Goal: Information Seeking & Learning: Learn about a topic

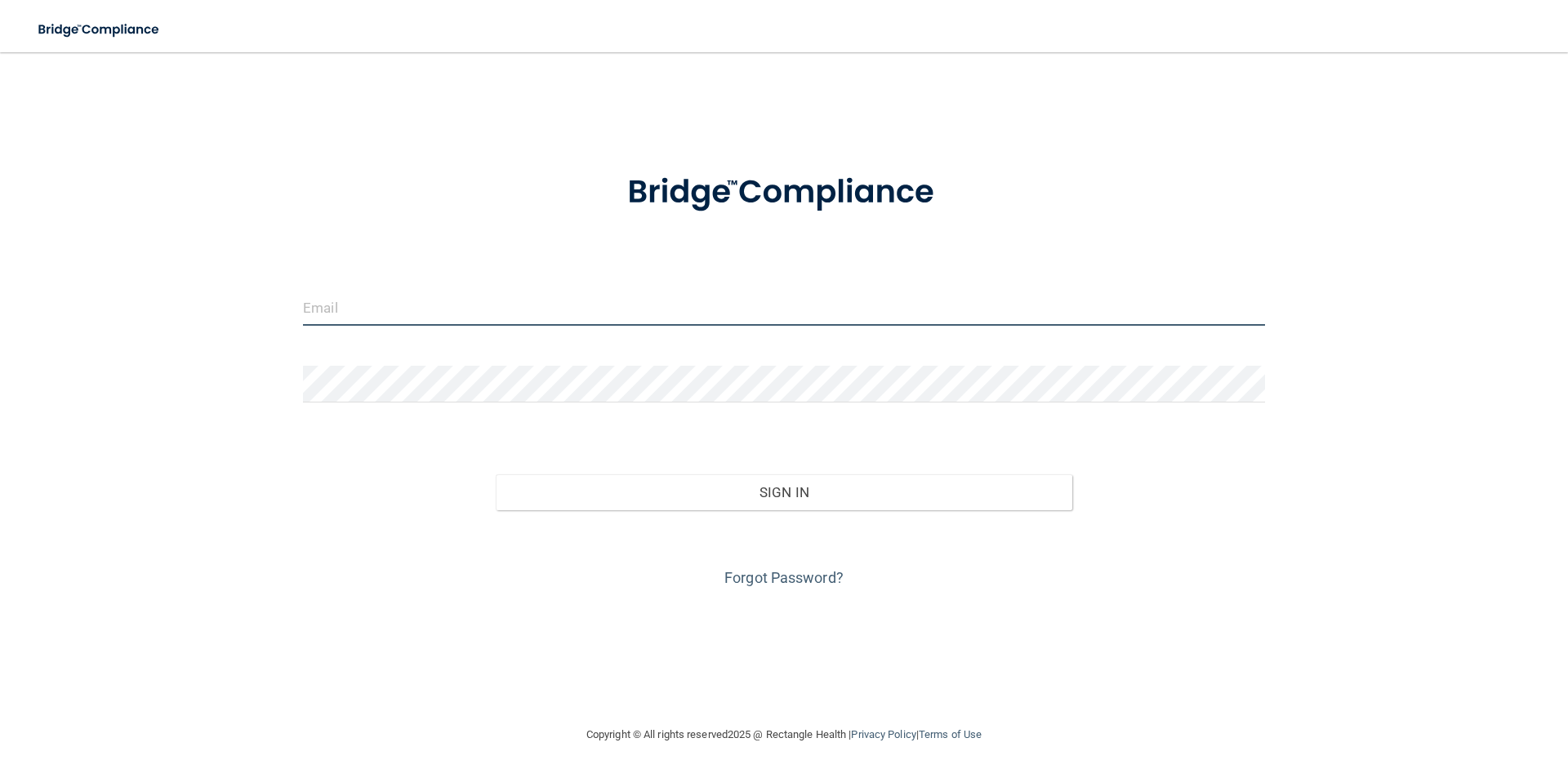
type input "[EMAIL_ADDRESS][DOMAIN_NAME]"
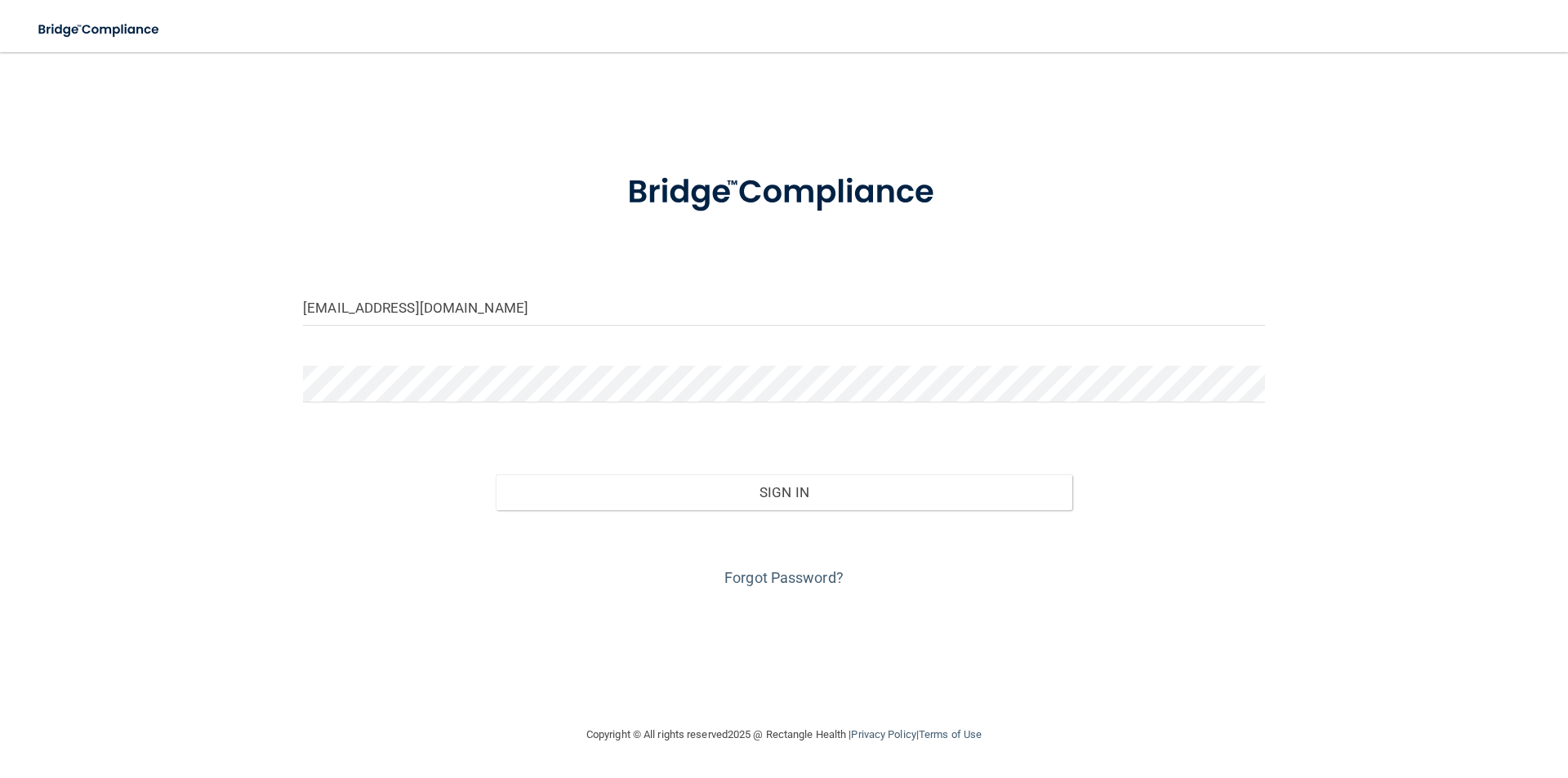
click at [733, 511] on div "Forgot Password?" at bounding box center [784, 551] width 987 height 82
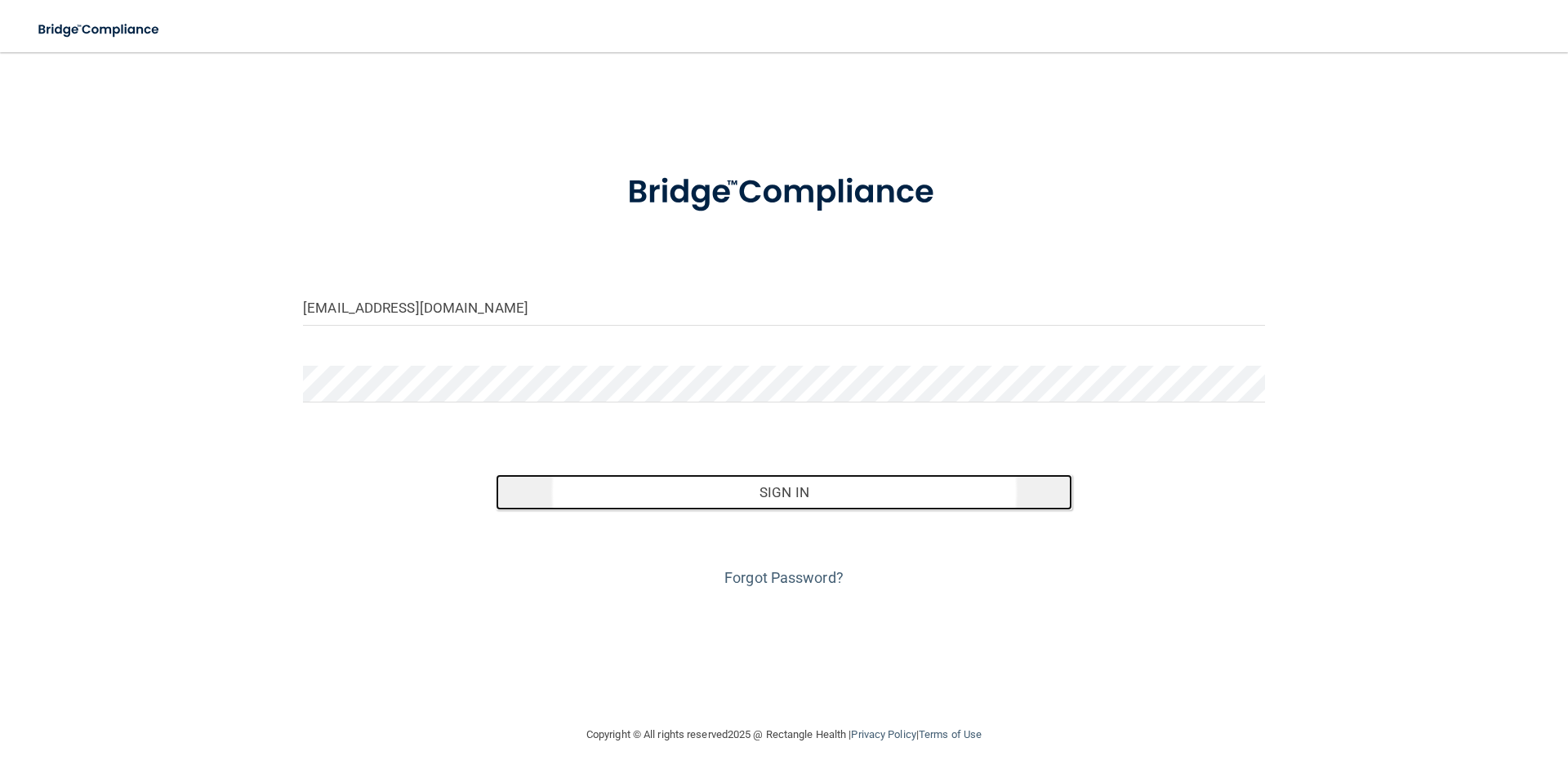
click at [748, 487] on button "Sign In" at bounding box center [784, 493] width 577 height 36
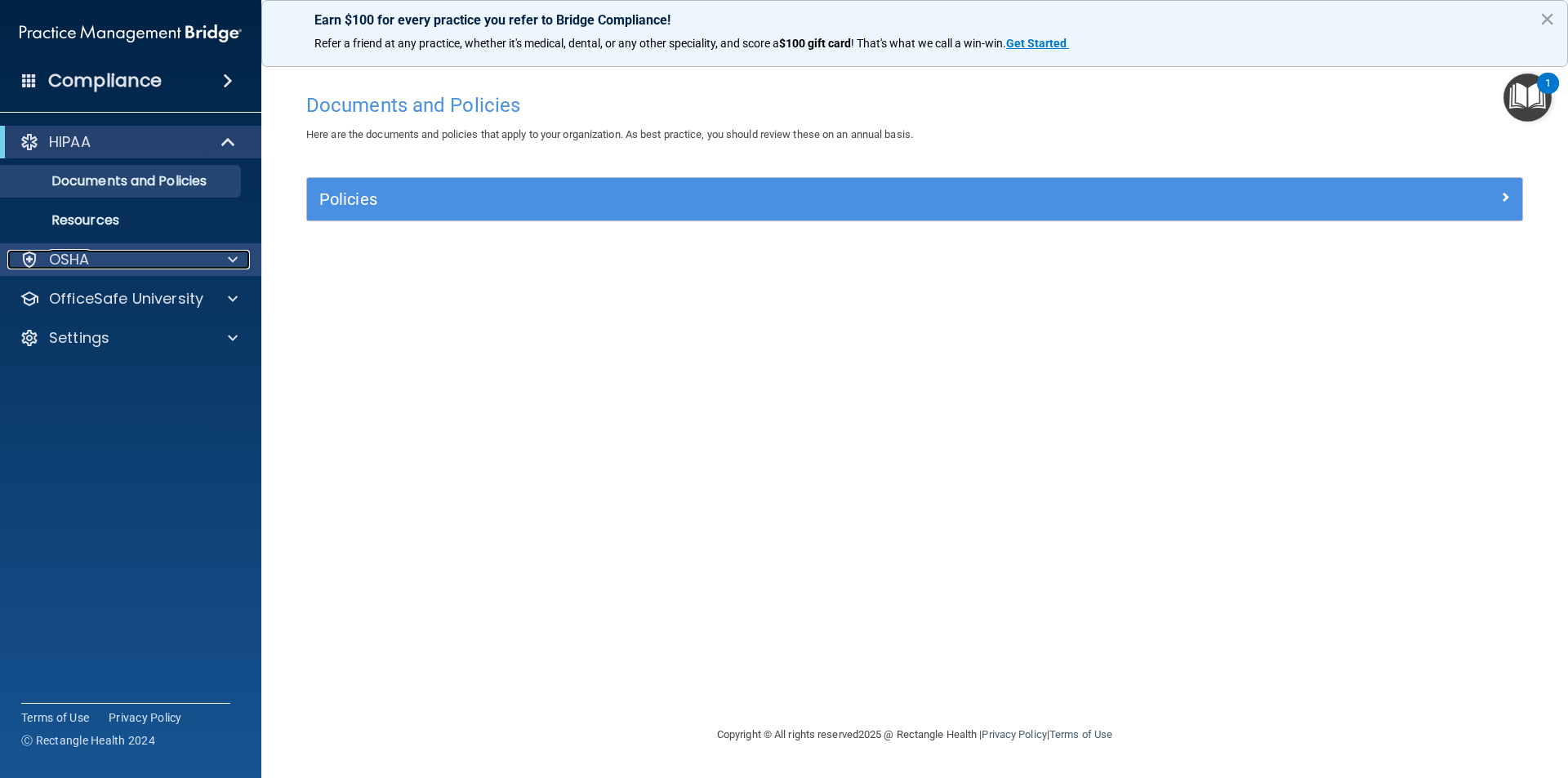
click at [237, 265] on span at bounding box center [232, 260] width 10 height 20
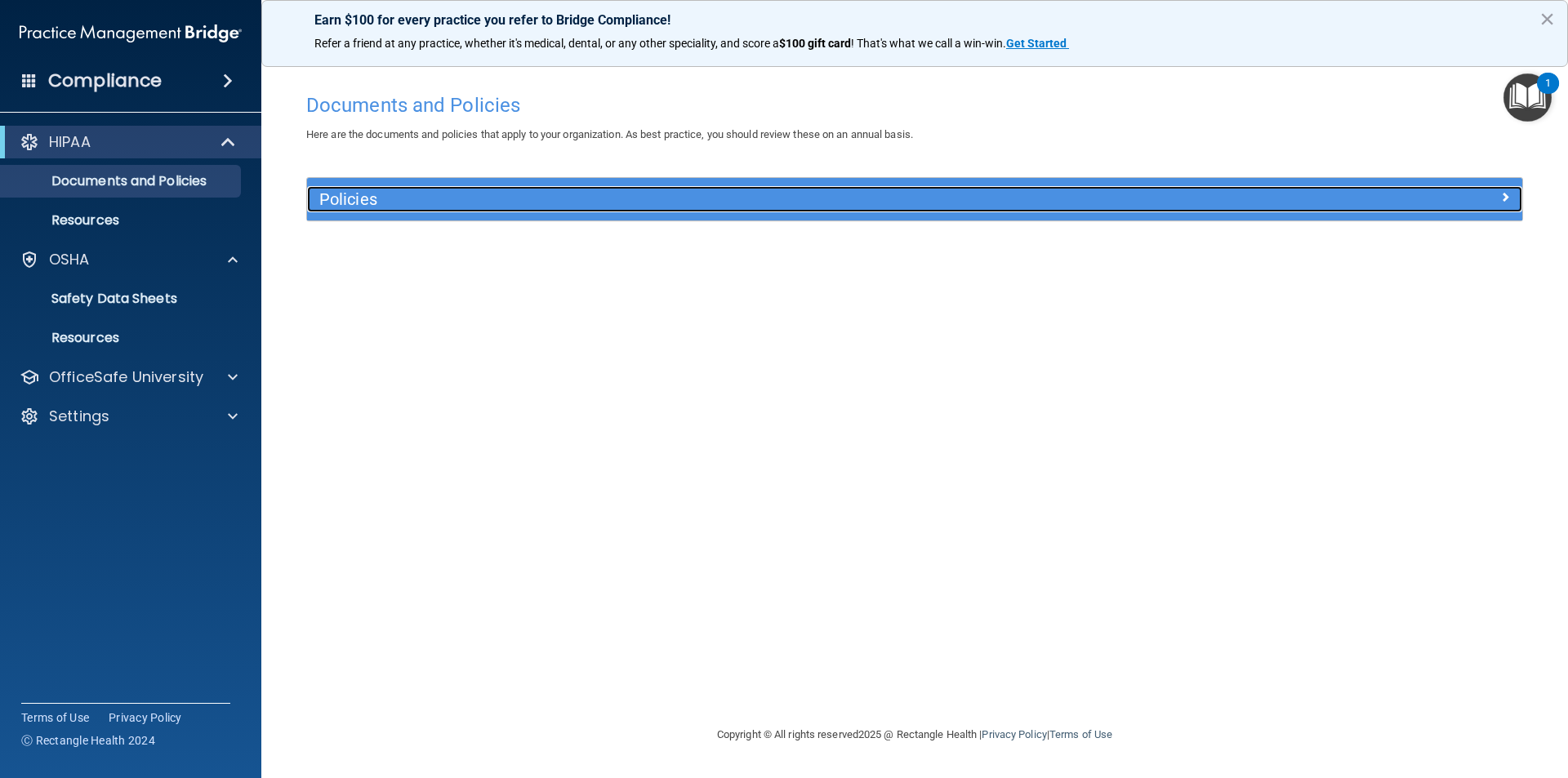
click at [367, 206] on h5 "Policies" at bounding box center [763, 199] width 887 height 18
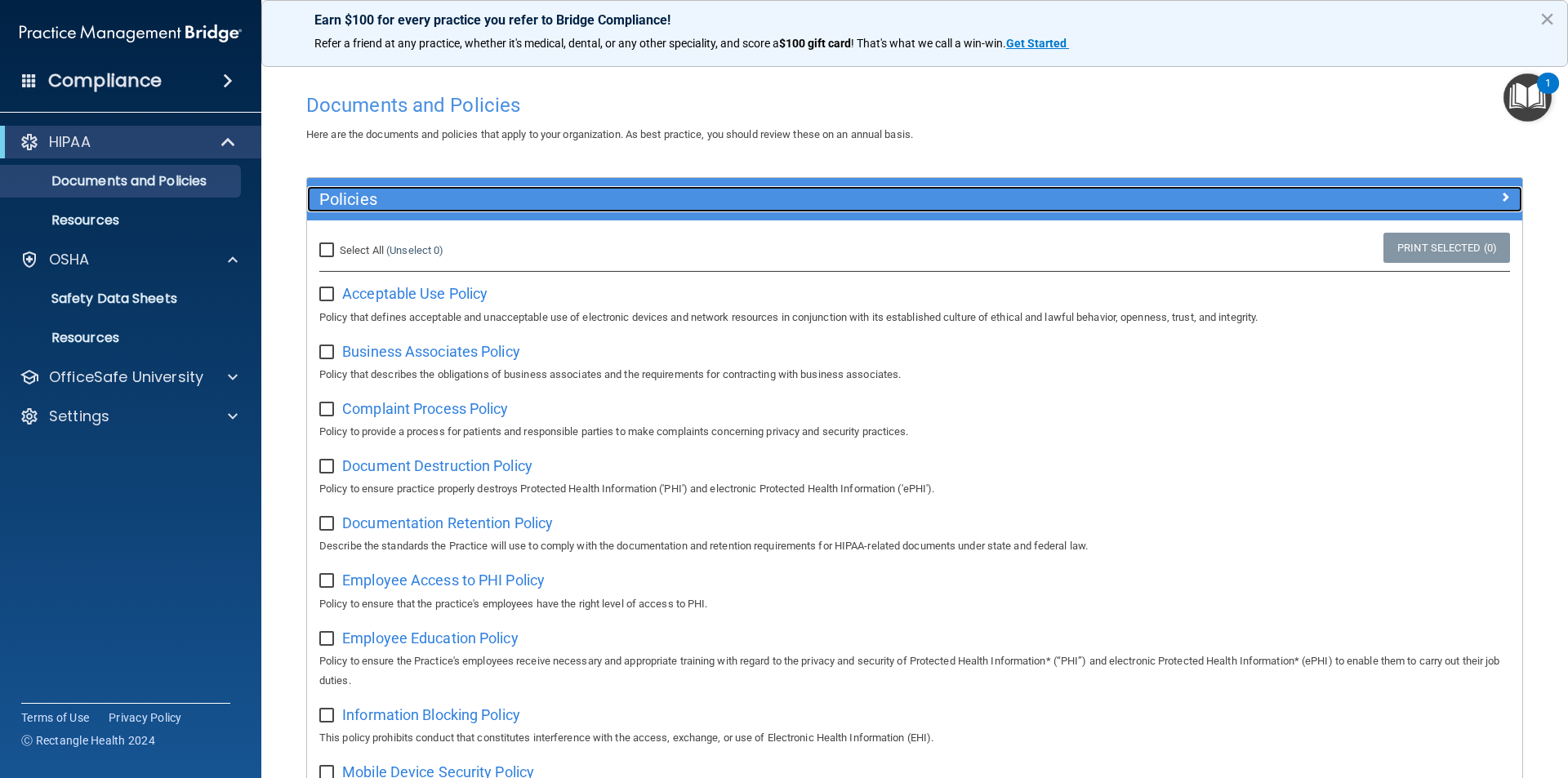
click at [367, 206] on h5 "Policies" at bounding box center [763, 199] width 887 height 18
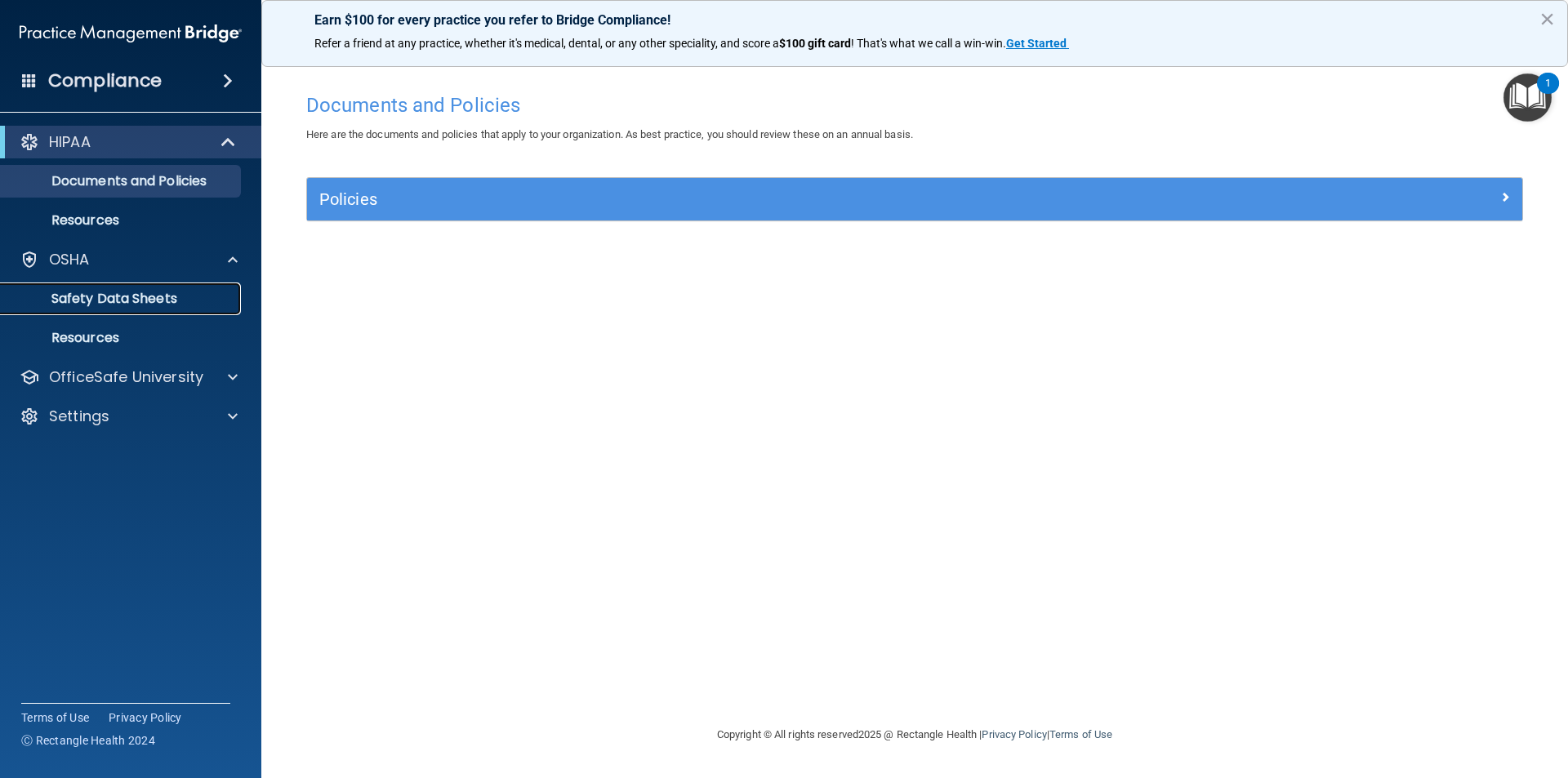
click at [67, 291] on p "Safety Data Sheets" at bounding box center [122, 299] width 223 height 16
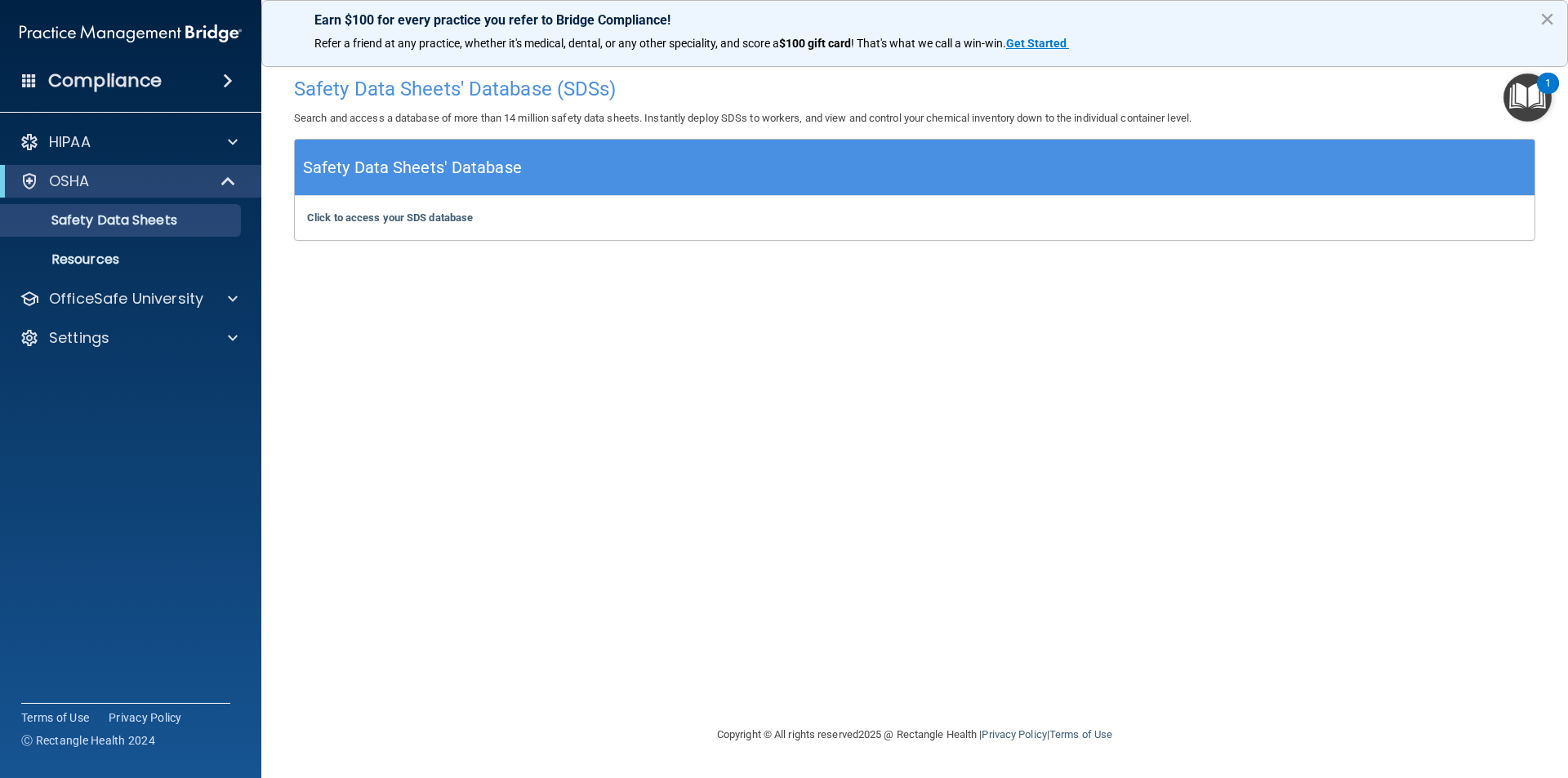
click at [367, 172] on h5 "Safety Data Sheets' Database" at bounding box center [412, 168] width 219 height 29
click at [356, 221] on b "Click to access your SDS database" at bounding box center [390, 218] width 166 height 13
click at [192, 88] on div "Compliance" at bounding box center [131, 81] width 261 height 36
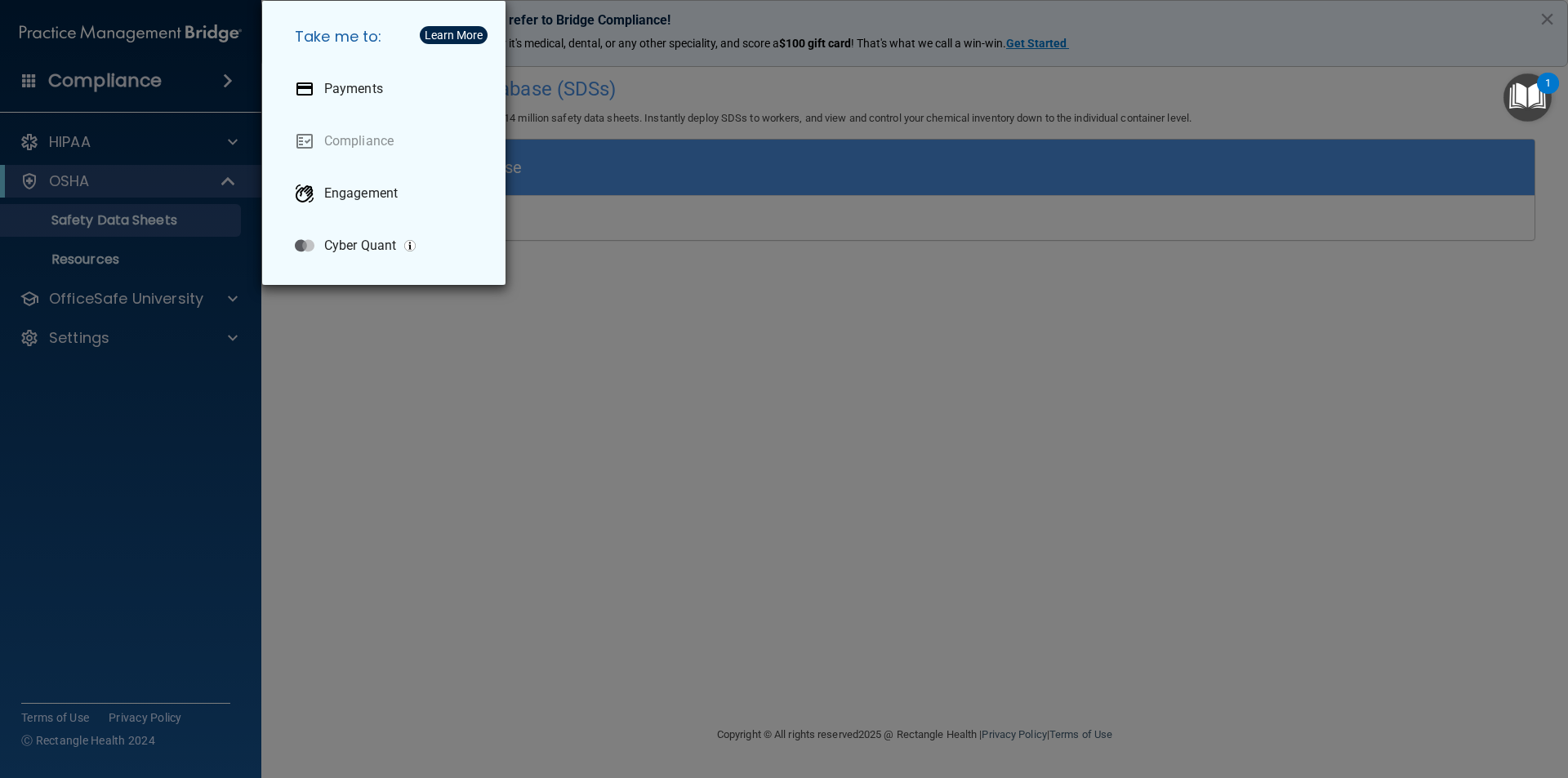
click at [187, 82] on div "Take me to: Payments Compliance Engagement Cyber Quant" at bounding box center [784, 389] width 1568 height 778
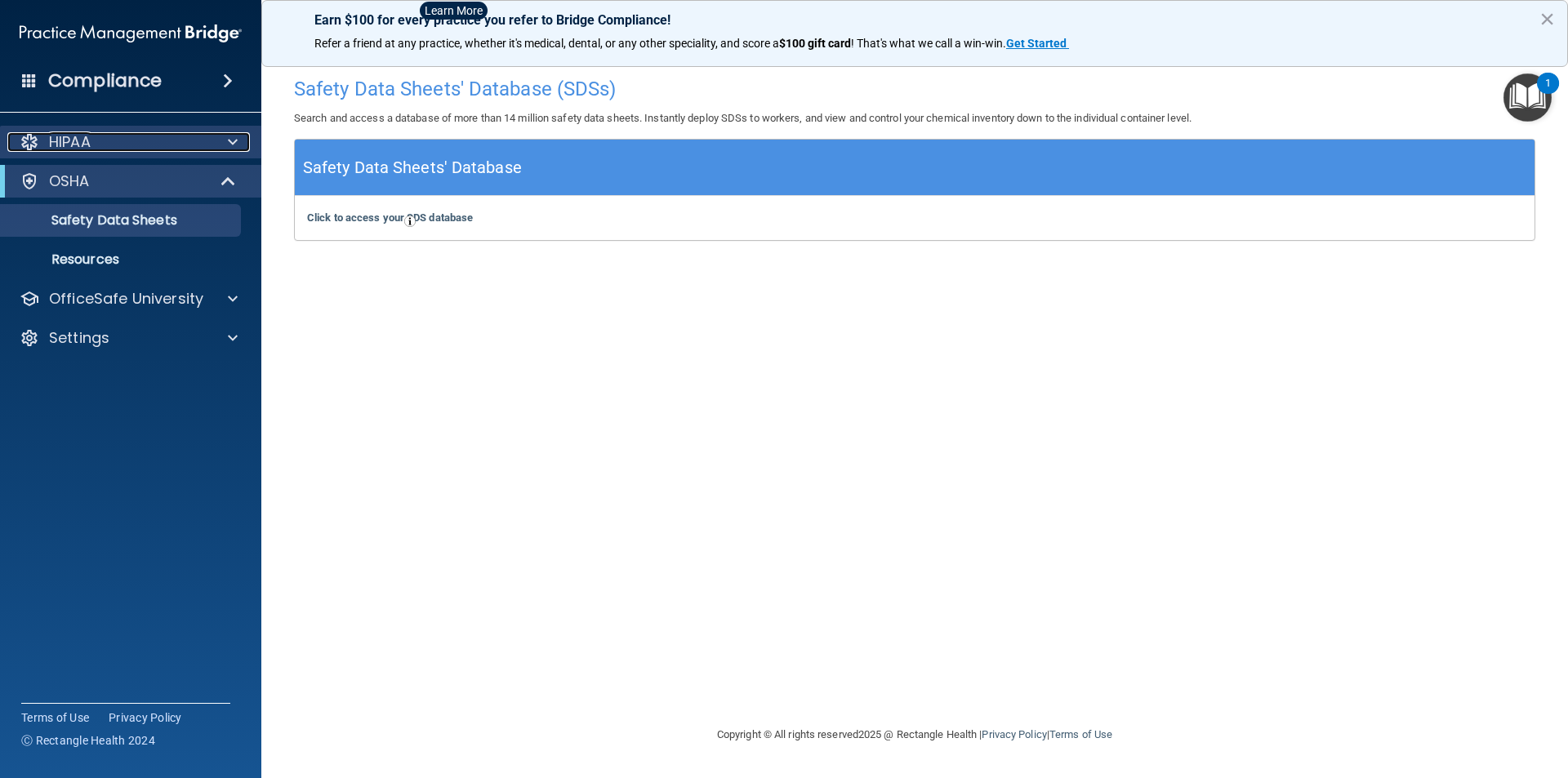
click at [103, 145] on div "HIPAA" at bounding box center [108, 142] width 203 height 20
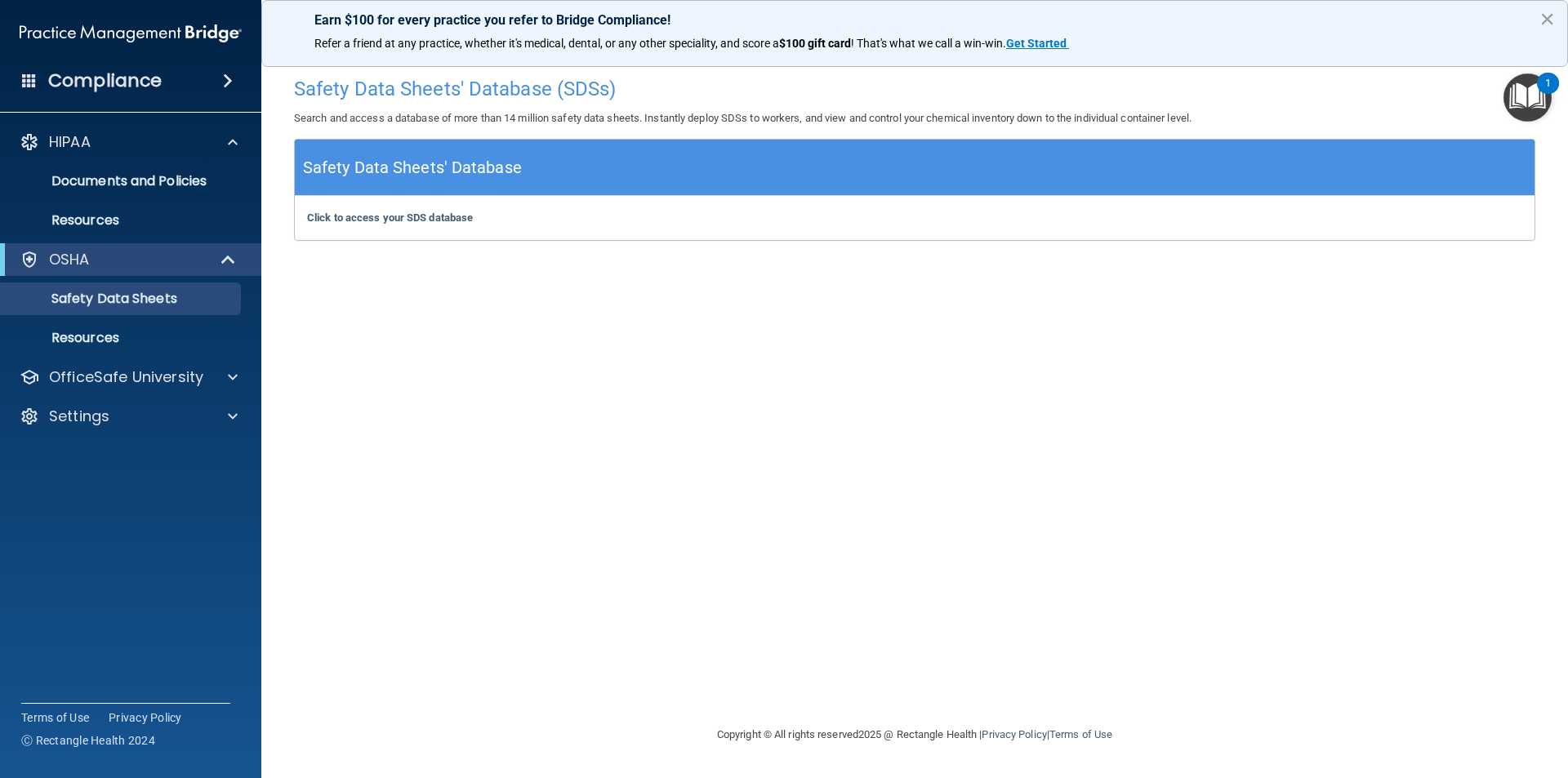
click at [1519, 101] on img "Open Resource Center, 1 new notification" at bounding box center [1528, 98] width 49 height 49
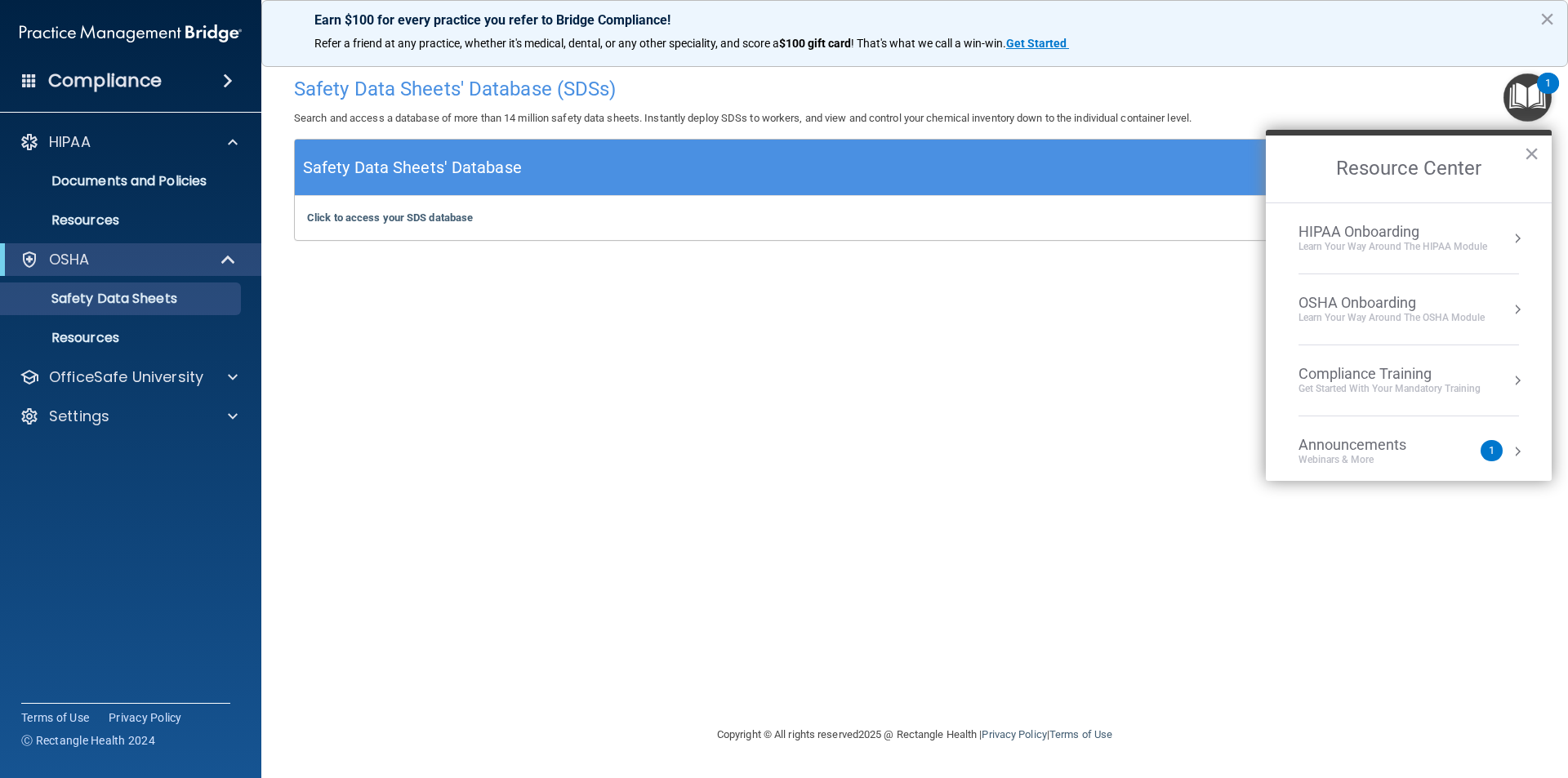
click at [1374, 313] on div "Learn your way around the OSHA module" at bounding box center [1391, 318] width 186 height 14
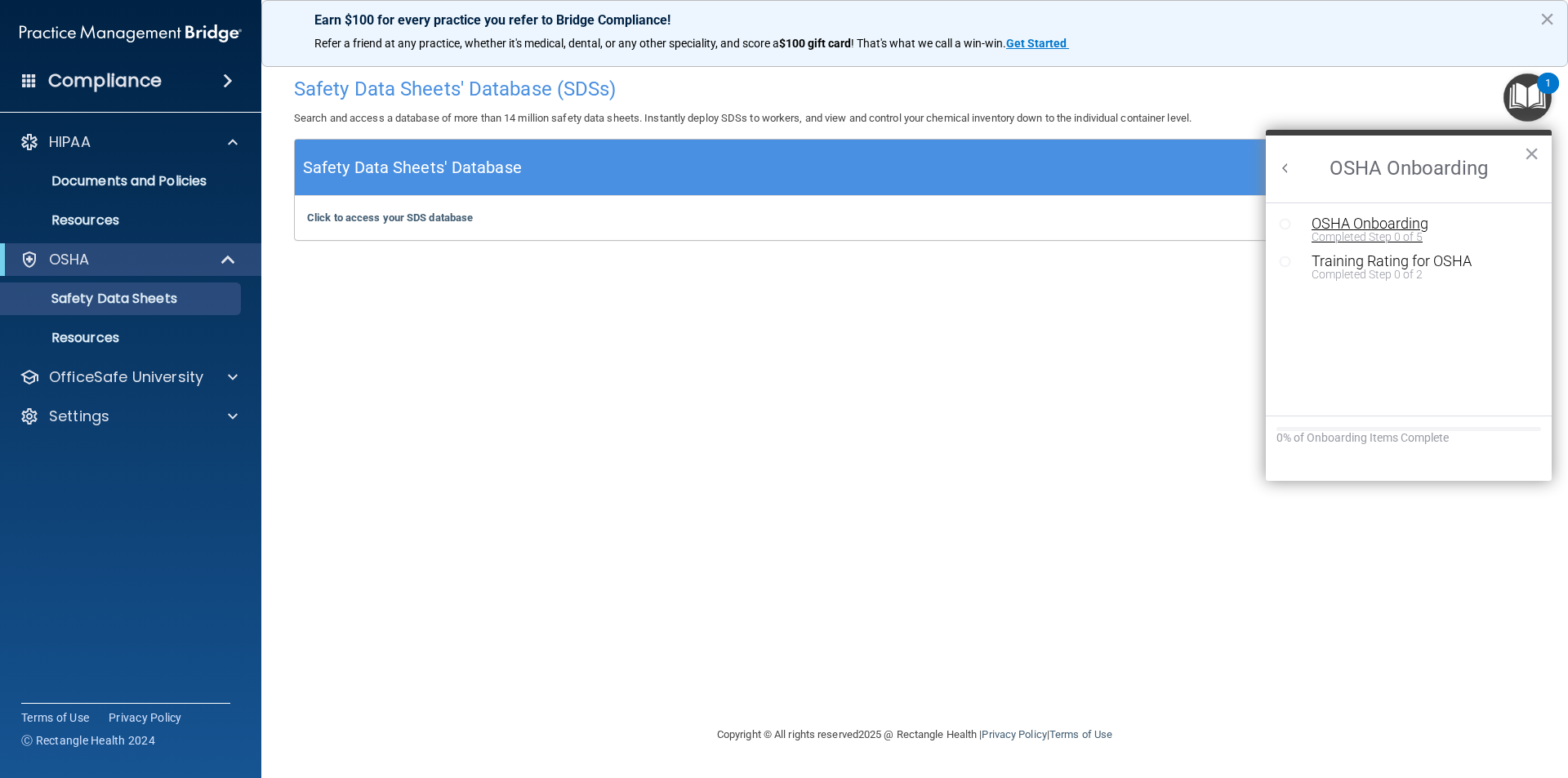
click at [1358, 234] on div "Completed Step 0 of 5" at bounding box center [1421, 237] width 219 height 12
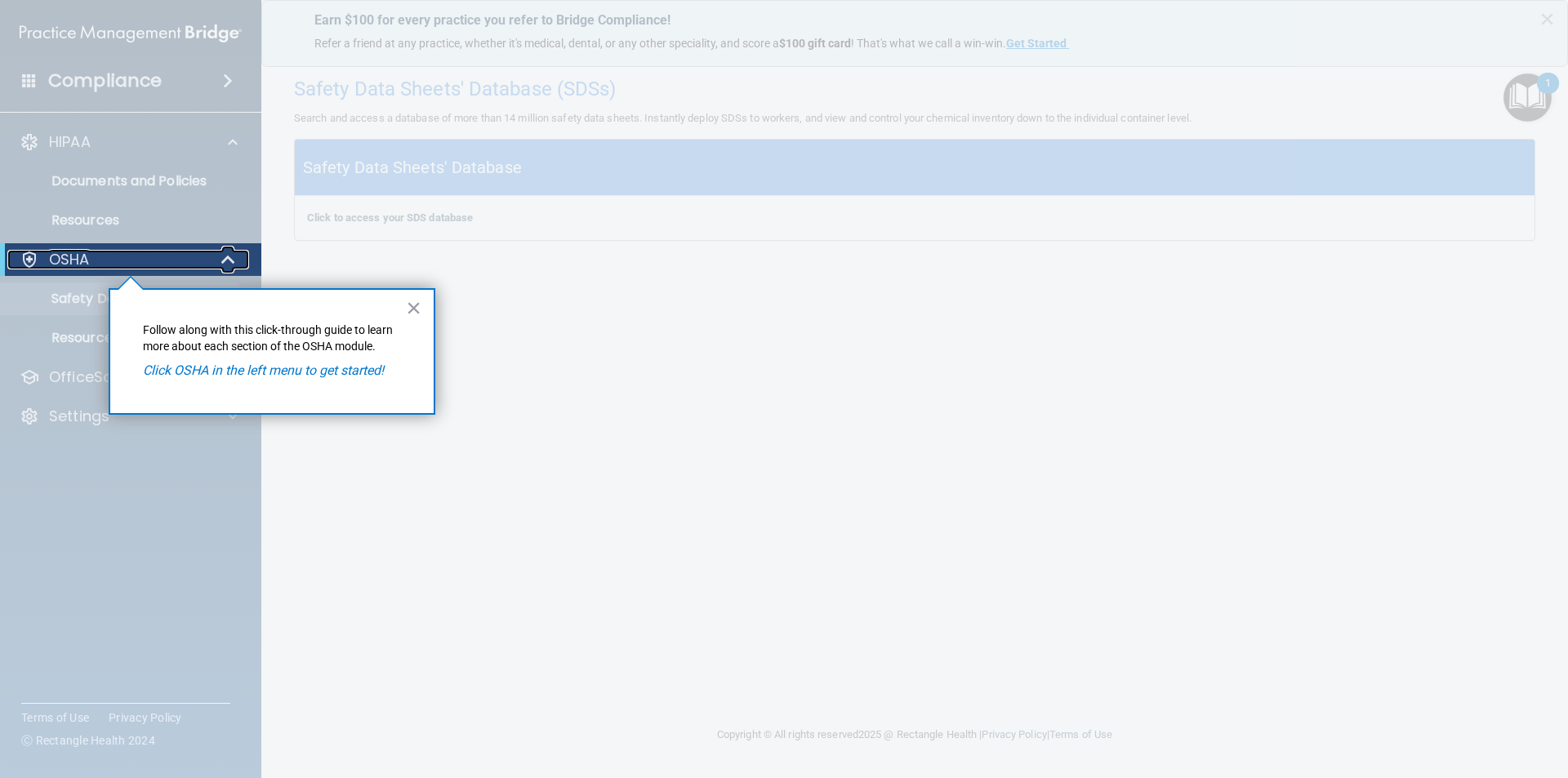
click at [95, 257] on div "OSHA" at bounding box center [108, 260] width 202 height 20
click at [414, 306] on button "×" at bounding box center [413, 307] width 15 height 26
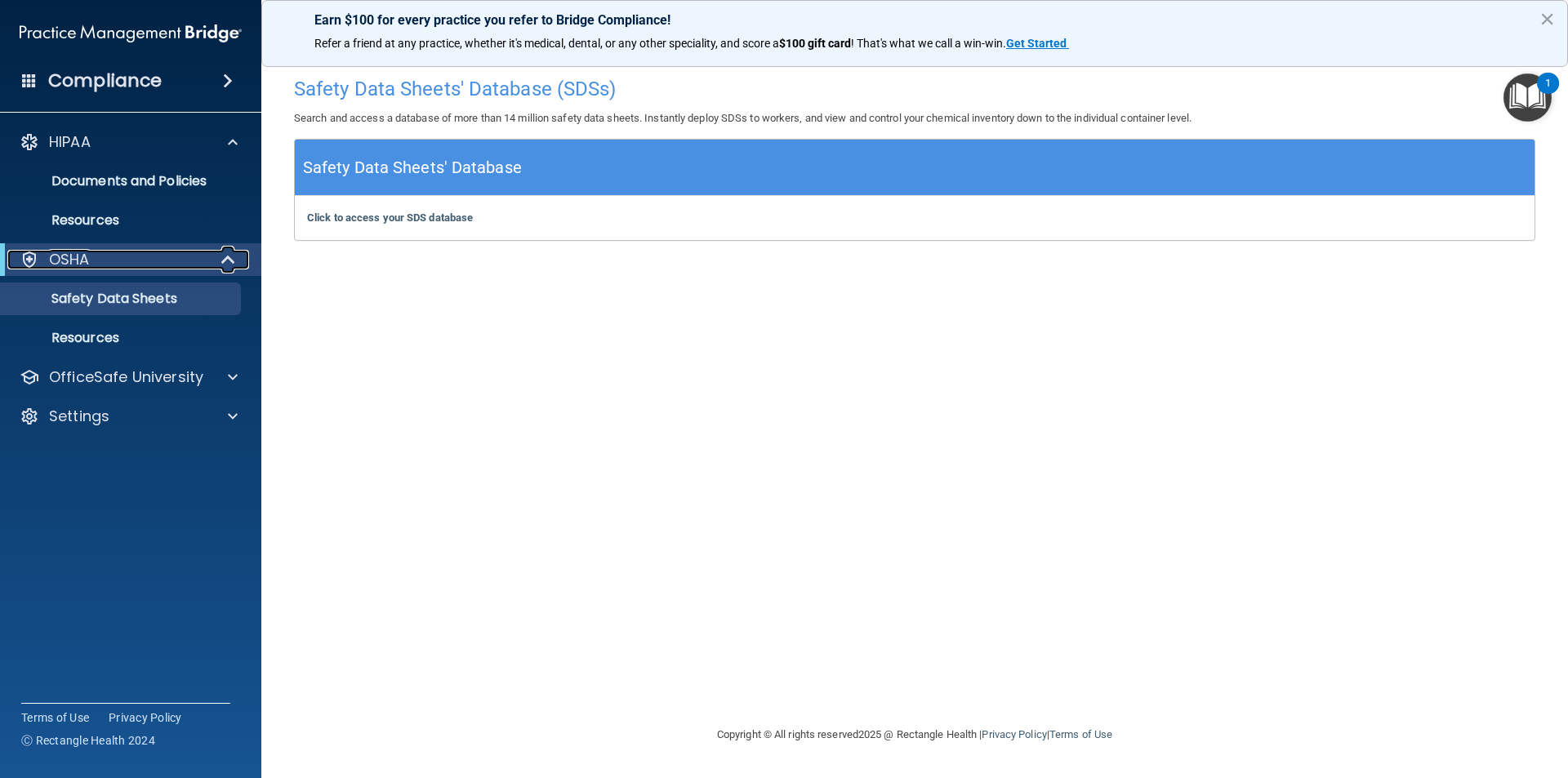
click at [139, 263] on div "OSHA" at bounding box center [108, 260] width 202 height 20
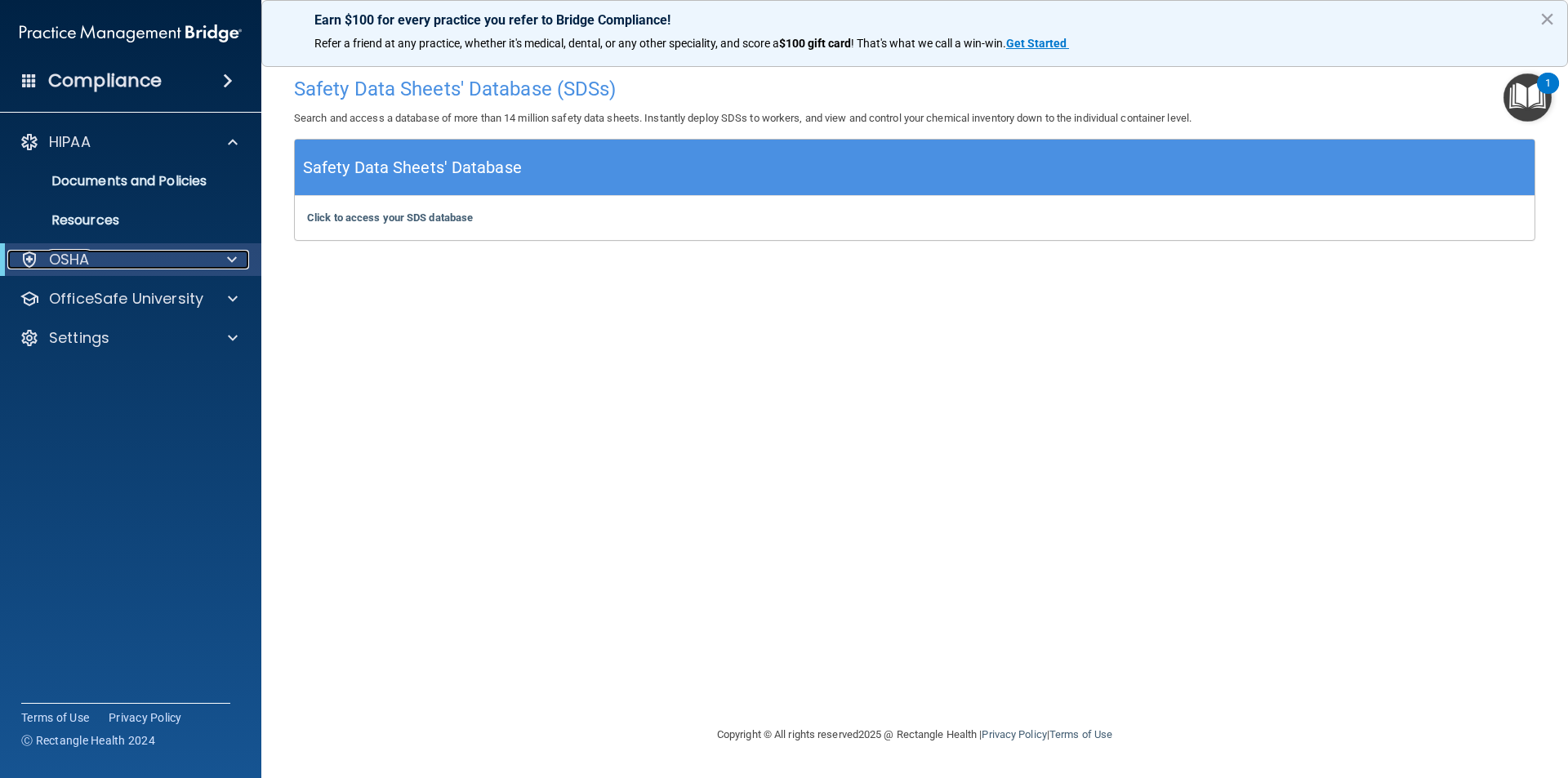
click at [113, 258] on div "OSHA" at bounding box center [108, 260] width 202 height 20
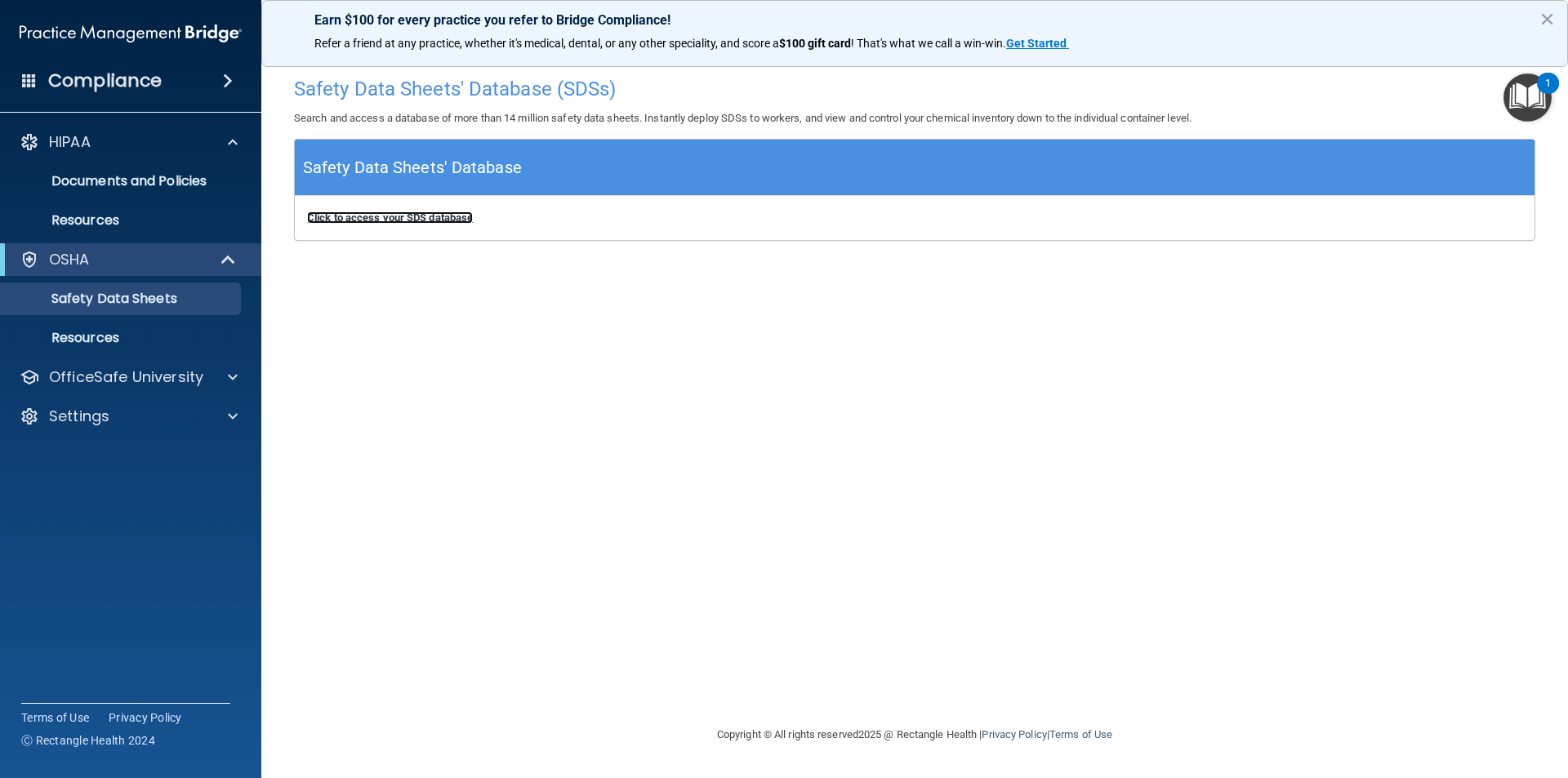
click at [383, 217] on b "Click to access your SDS database" at bounding box center [390, 218] width 166 height 13
click at [133, 259] on div "OSHA" at bounding box center [108, 260] width 202 height 20
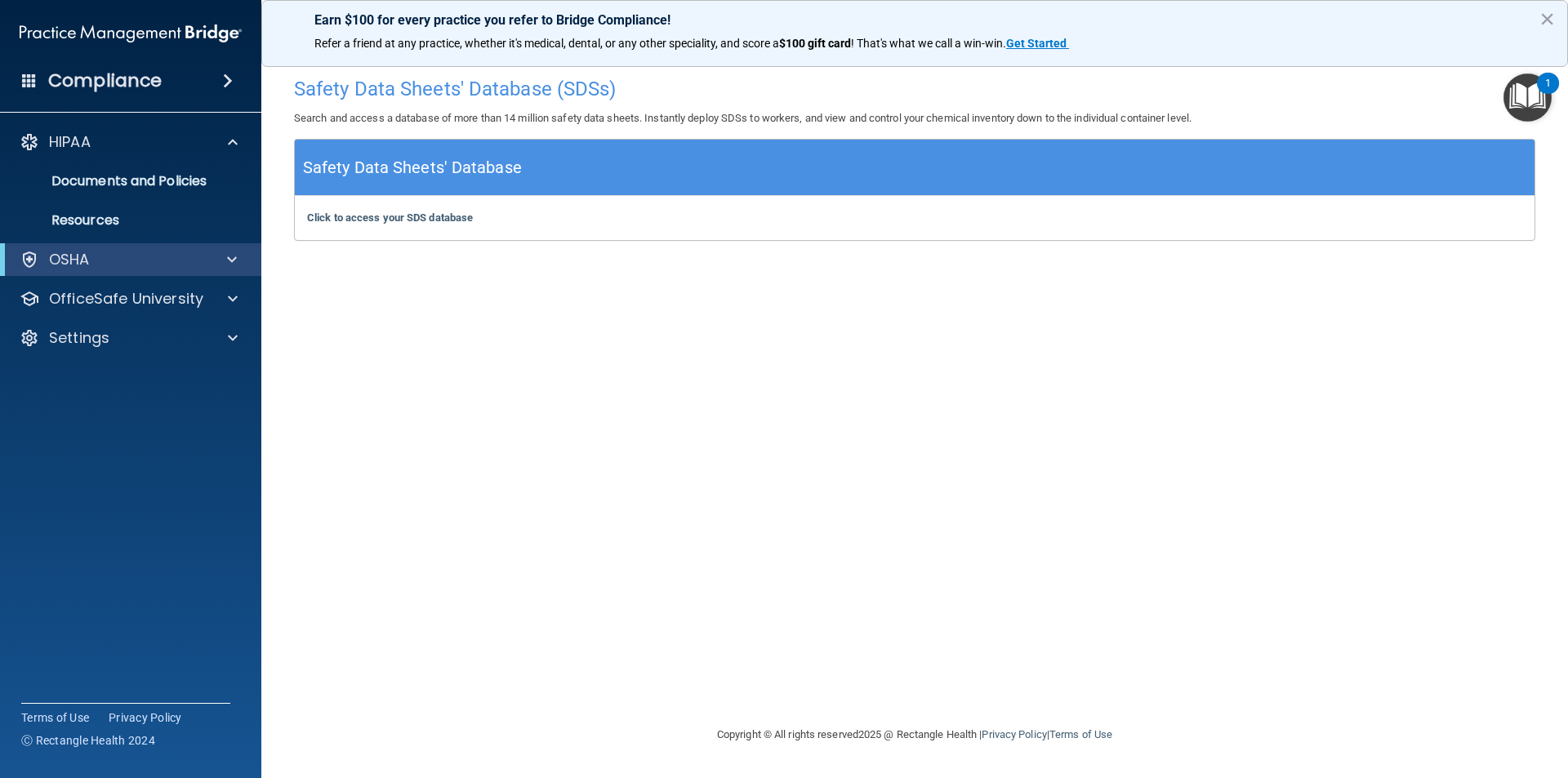
click at [418, 170] on h5 "Safety Data Sheets' Database" at bounding box center [412, 168] width 219 height 29
click at [123, 263] on div "OSHA" at bounding box center [108, 260] width 202 height 20
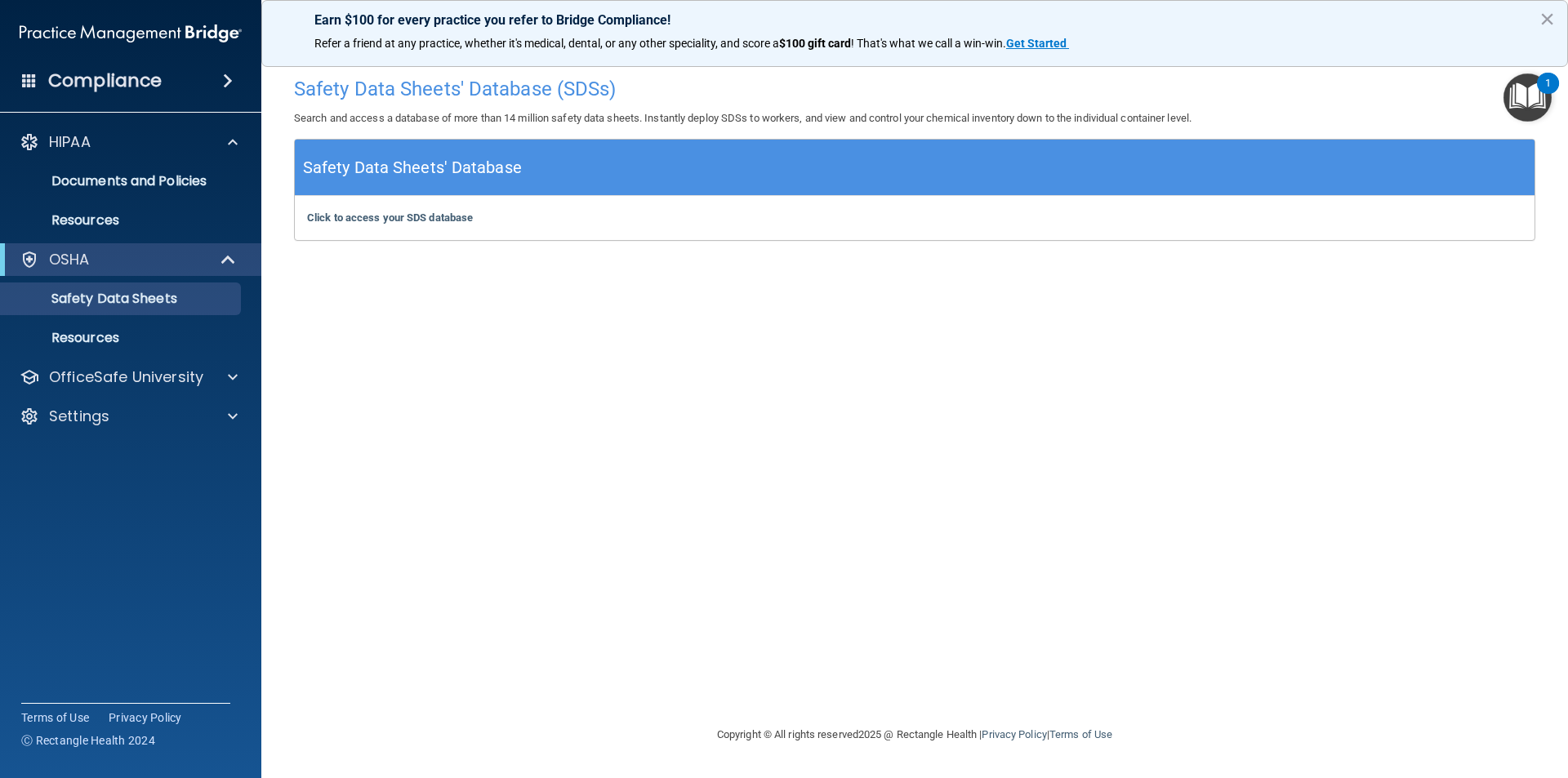
click at [1532, 99] on img "Open Resource Center, 1 new notification" at bounding box center [1528, 98] width 49 height 49
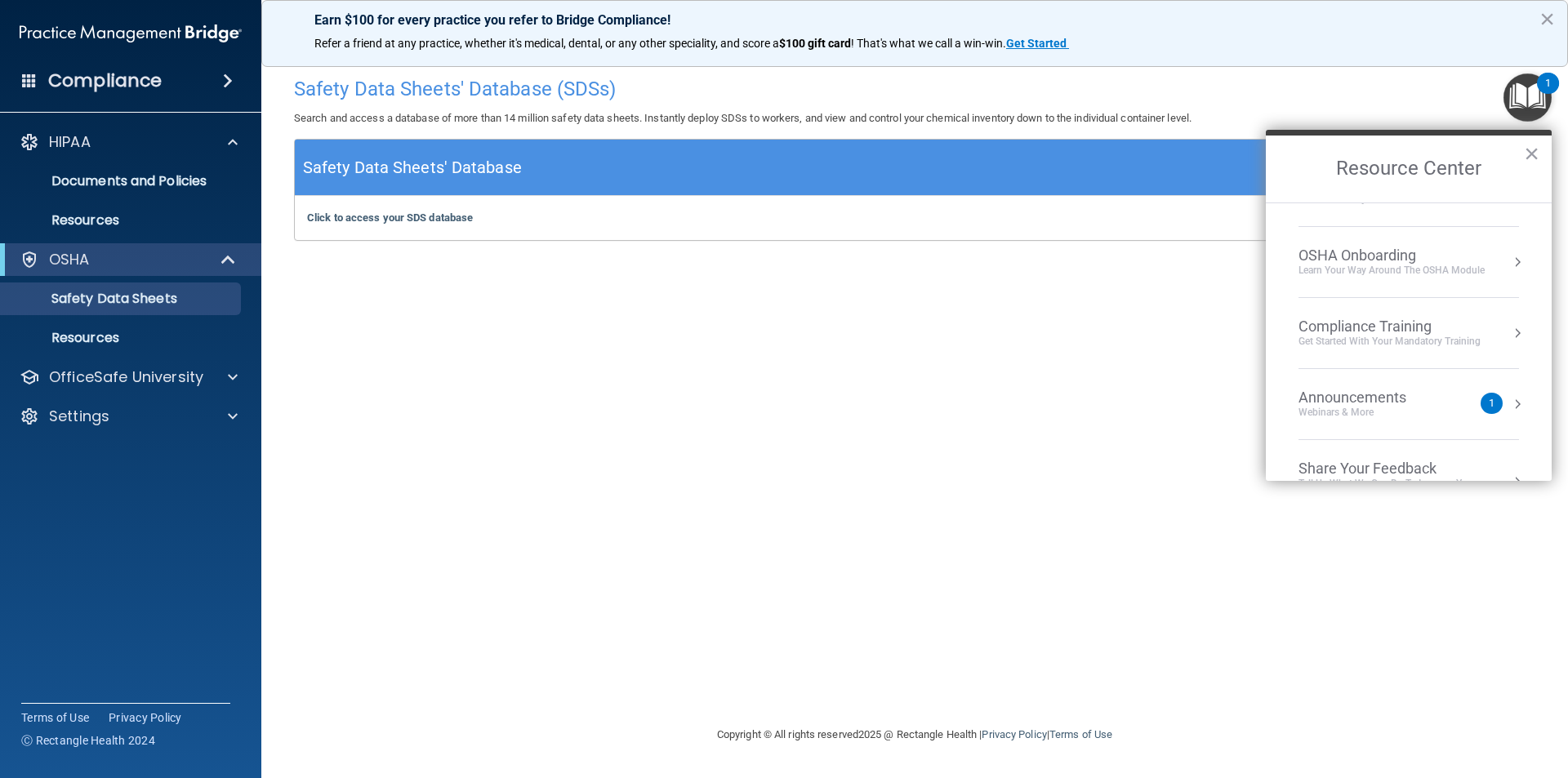
scroll to position [10, 0]
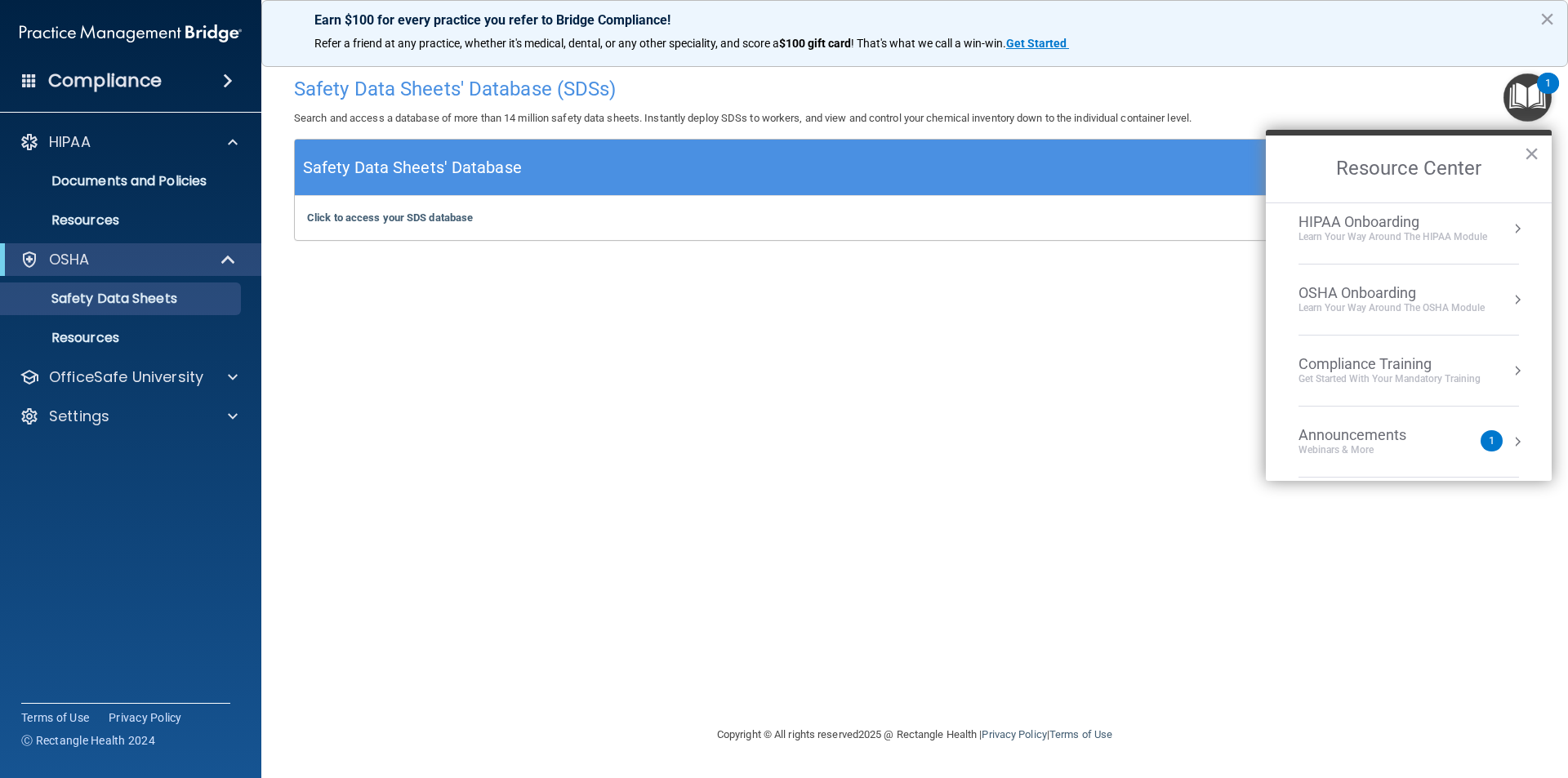
click at [1509, 303] on button "Resource Center" at bounding box center [1518, 300] width 16 height 16
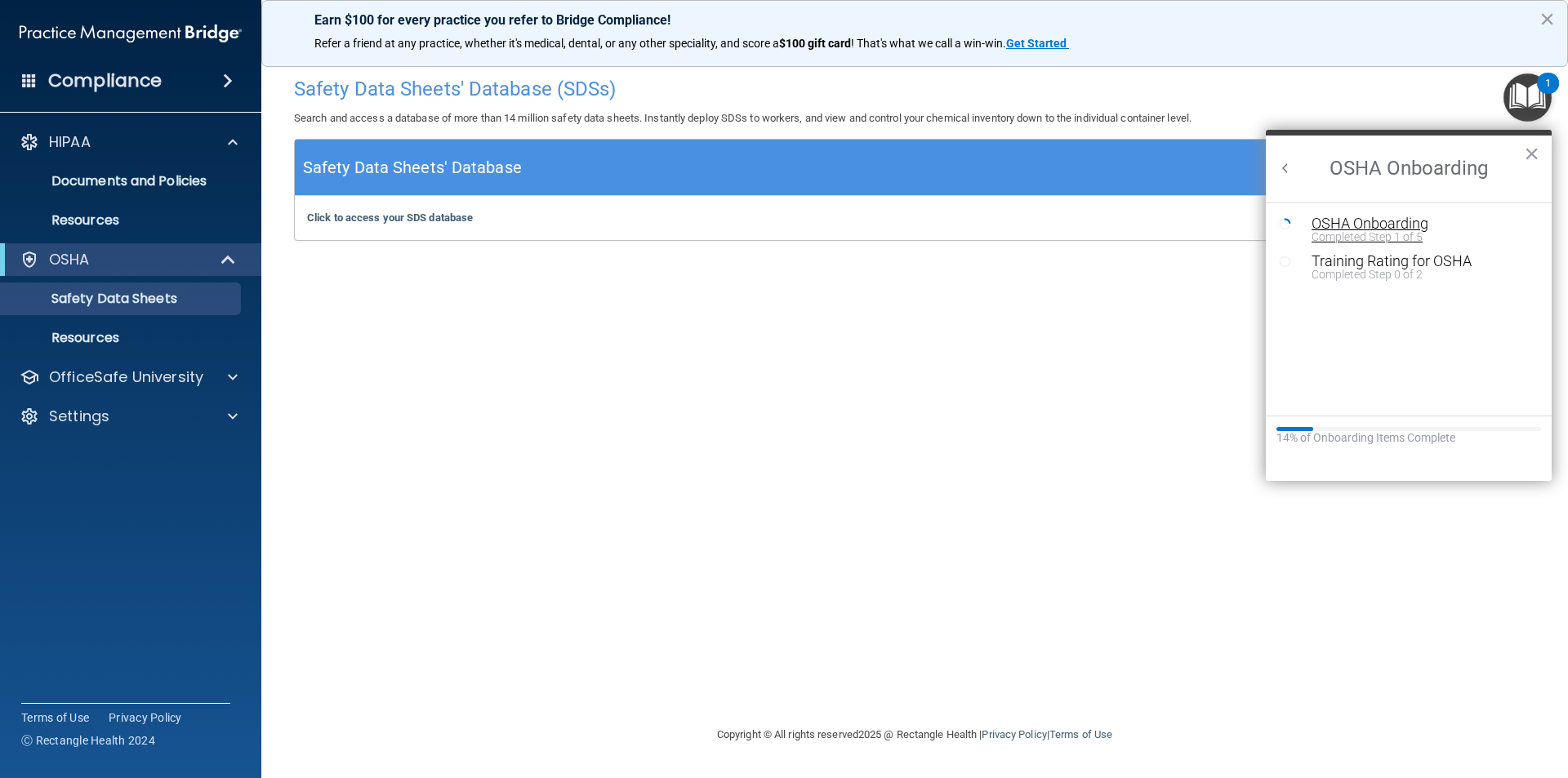
click at [1342, 231] on div "Completed Step 1 of 5" at bounding box center [1421, 237] width 219 height 12
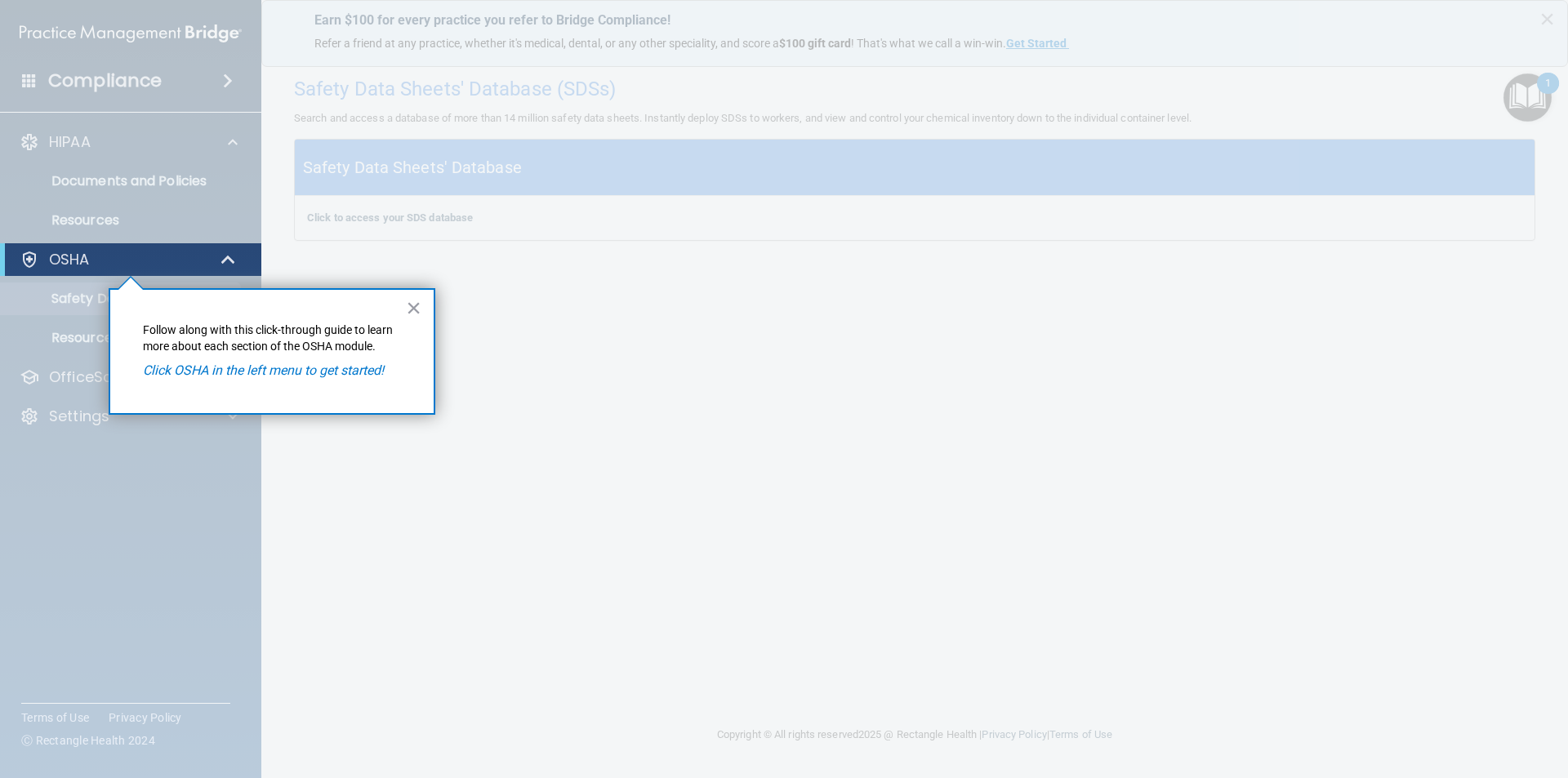
click at [246, 381] on div "× Follow along with this click-through guide to learn more about each section o…" at bounding box center [272, 351] width 327 height 127
click at [264, 368] on em "Click OSHA in the left menu to get started!" at bounding box center [264, 370] width 241 height 15
click at [258, 376] on em "Click OSHA in the left menu to get started!" at bounding box center [264, 370] width 241 height 15
click at [424, 312] on div "× Follow along with this click-through guide to learn more about each section o…" at bounding box center [272, 351] width 327 height 127
click at [413, 311] on button "×" at bounding box center [413, 307] width 15 height 26
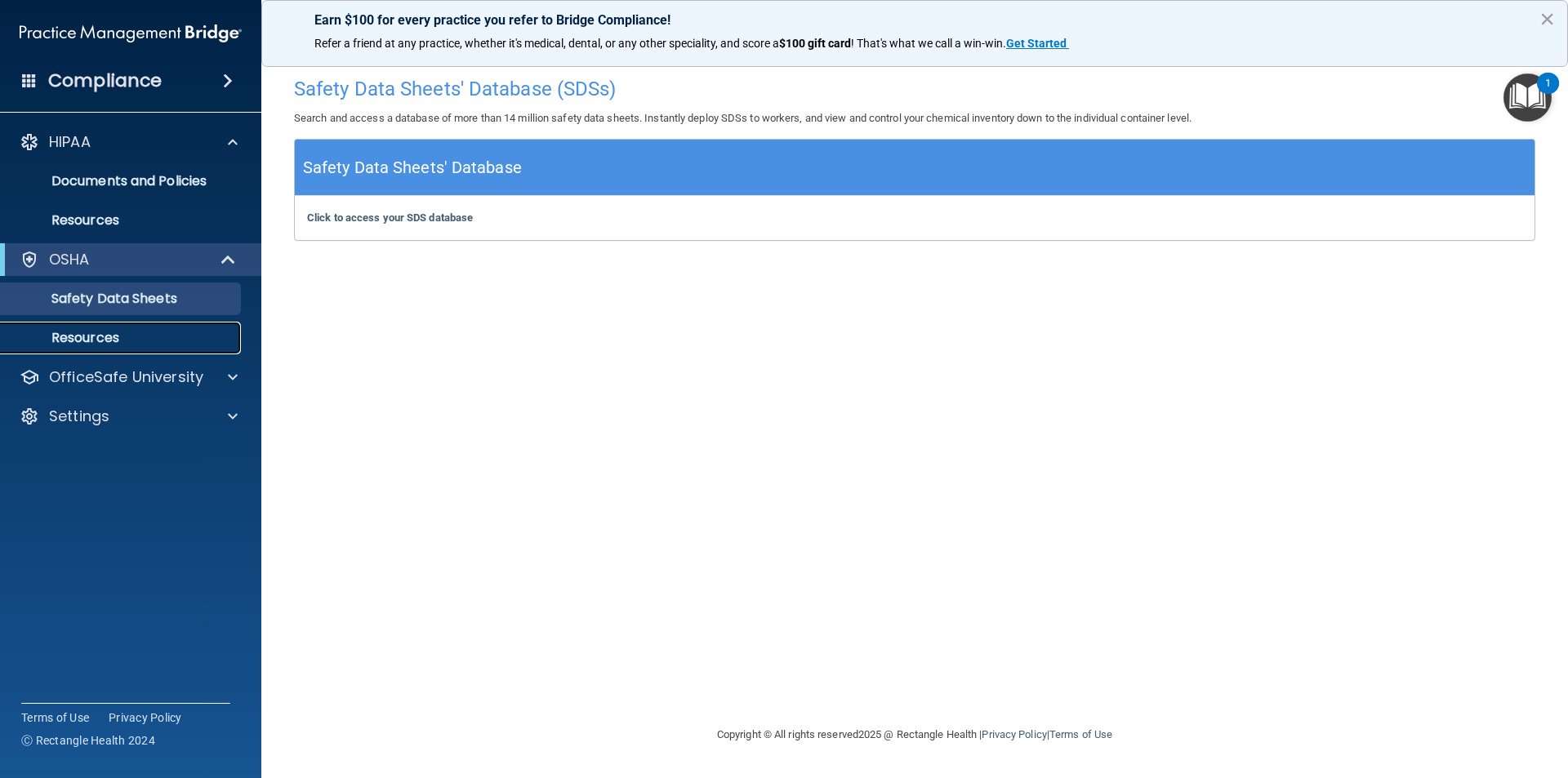
click at [78, 340] on p "Resources" at bounding box center [122, 338] width 223 height 16
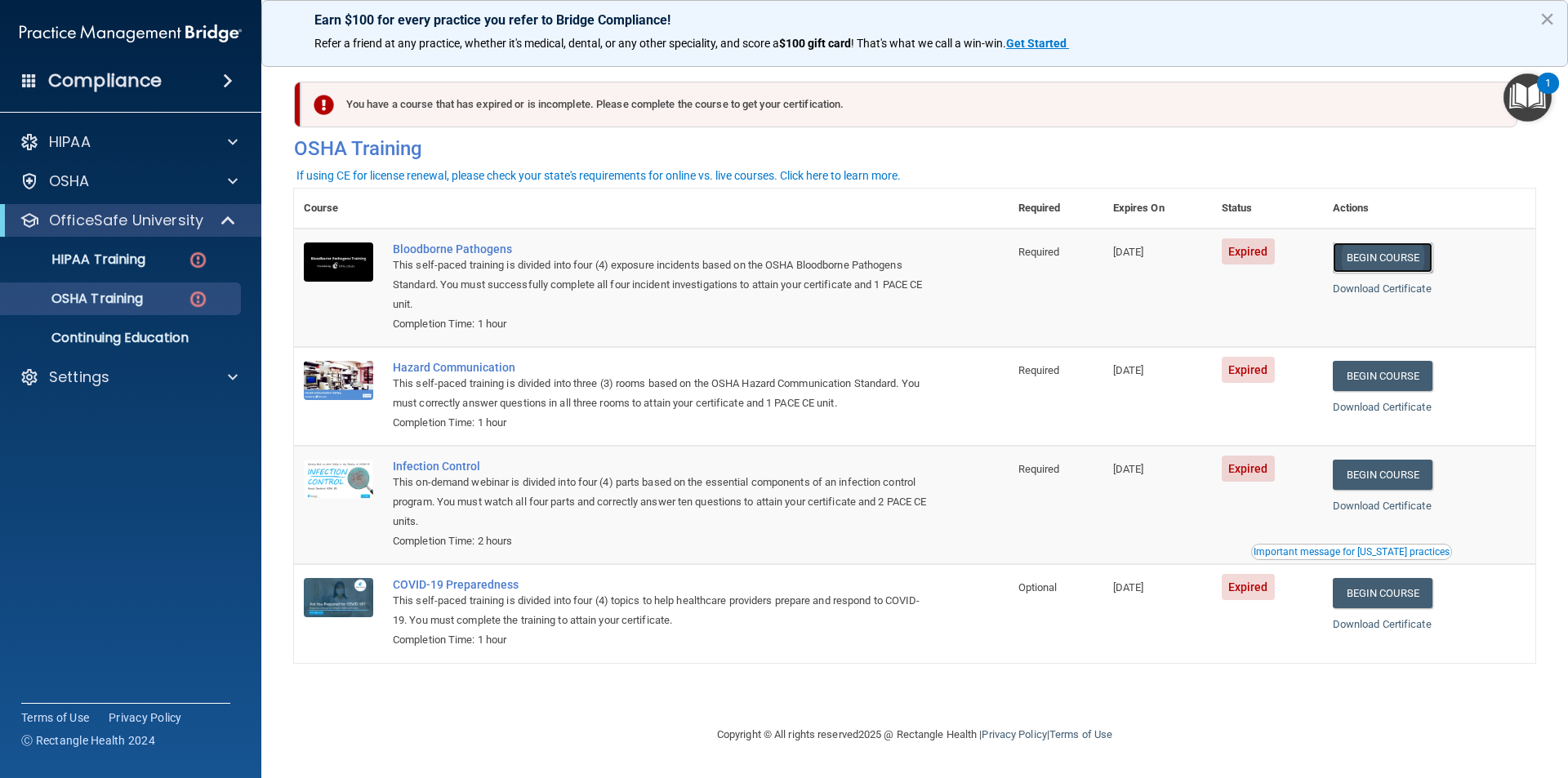
click at [1379, 258] on link "Begin Course" at bounding box center [1382, 258] width 100 height 31
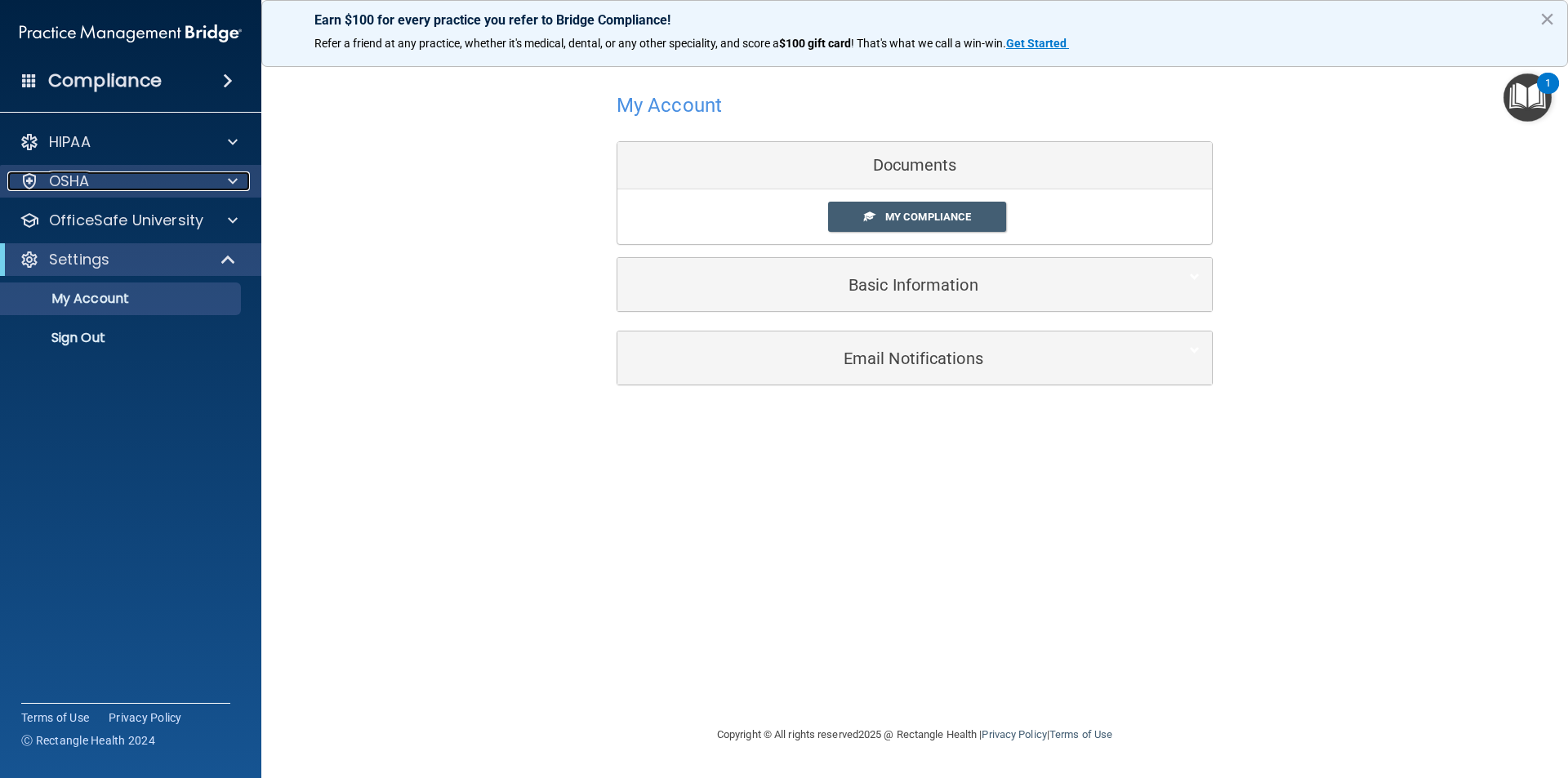
click at [131, 190] on div "OSHA" at bounding box center [108, 181] width 203 height 20
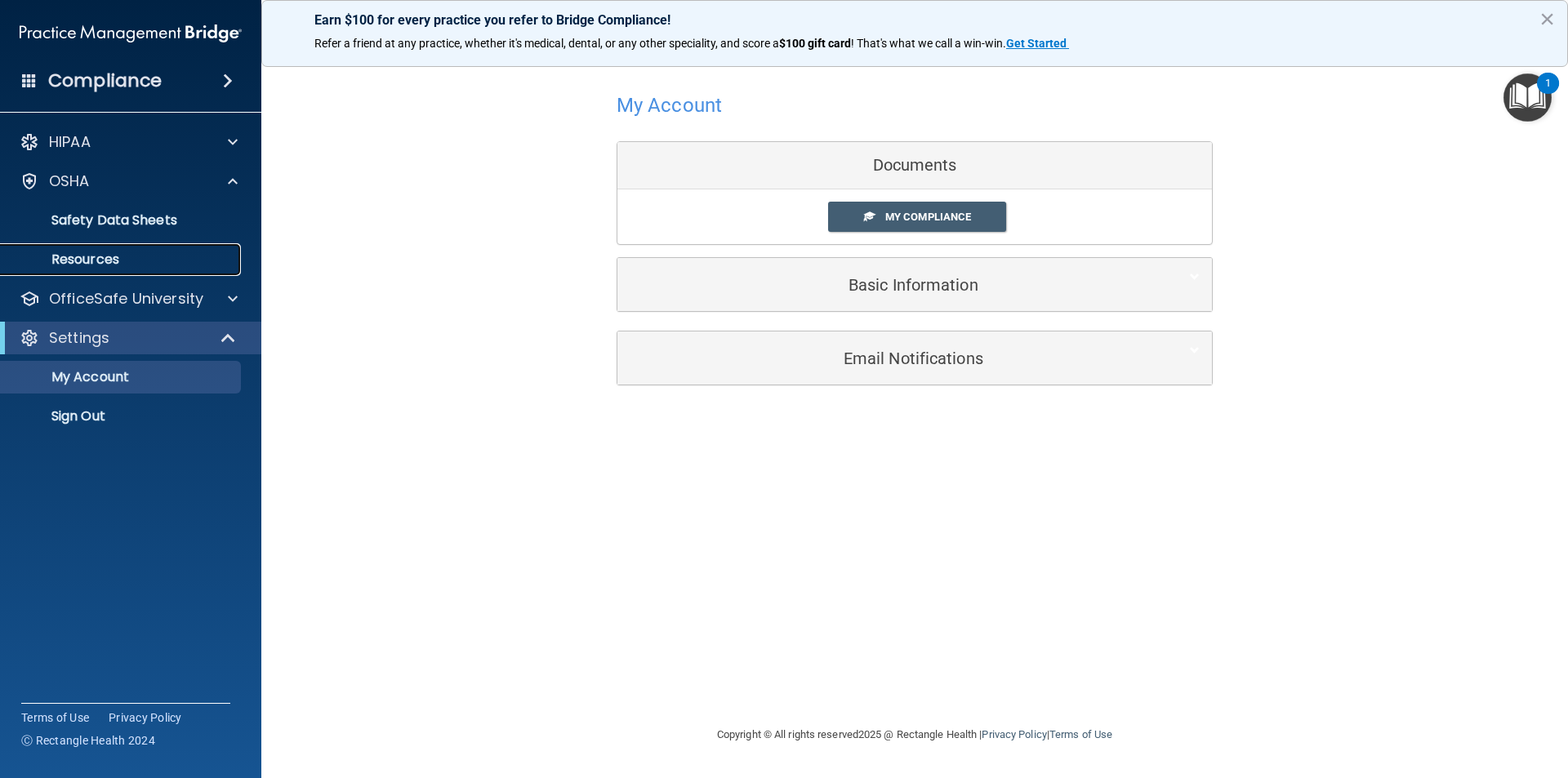
click at [96, 259] on p "Resources" at bounding box center [122, 259] width 223 height 16
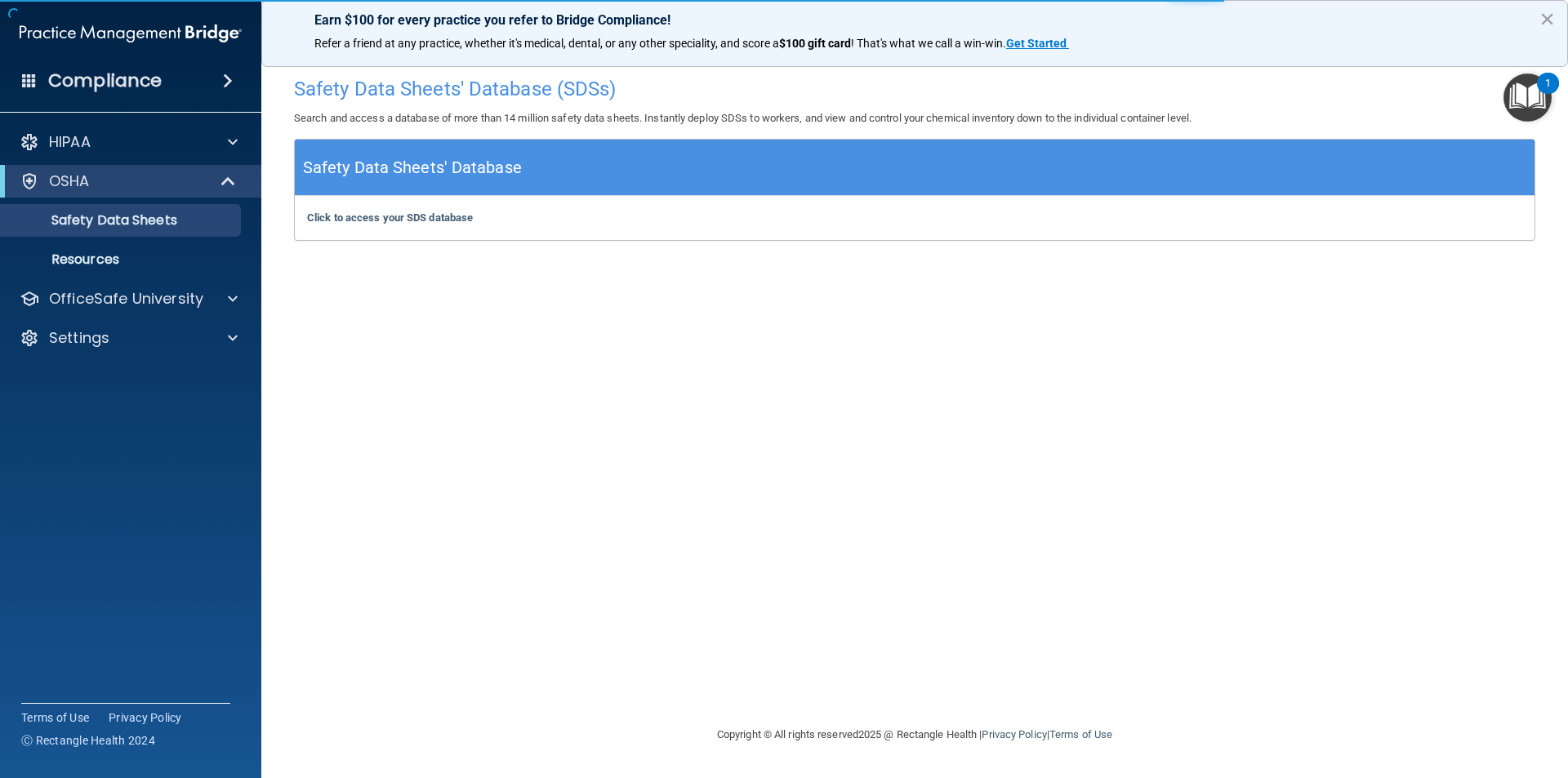
click at [540, 154] on div "Safety Data Sheets' Database" at bounding box center [914, 167] width 1240 height 57
click at [401, 215] on b "Click to access your SDS database" at bounding box center [390, 218] width 166 height 13
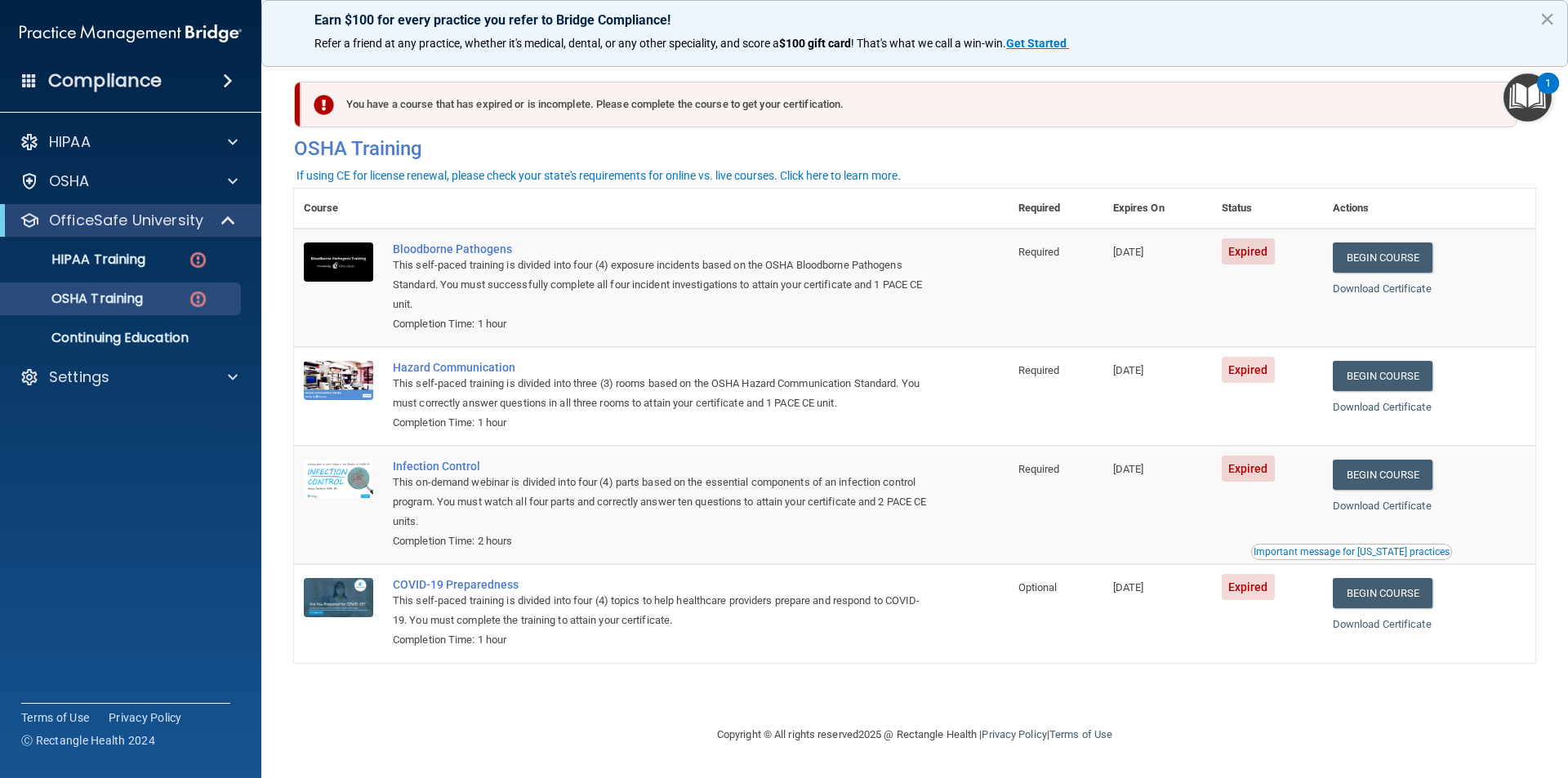
click at [1382, 295] on div "Download Certificate" at bounding box center [1429, 289] width 193 height 20
click at [1375, 287] on link "Download Certificate" at bounding box center [1382, 289] width 99 height 13
